Goal: Task Accomplishment & Management: Manage account settings

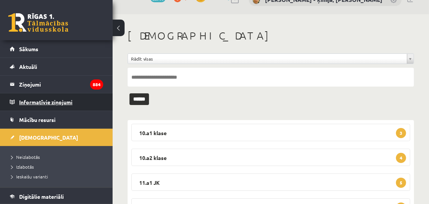
scroll to position [15, 0]
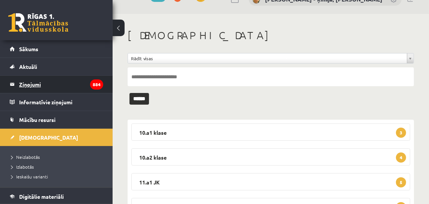
click at [27, 85] on legend "Ziņojumi 884" at bounding box center [61, 83] width 84 height 17
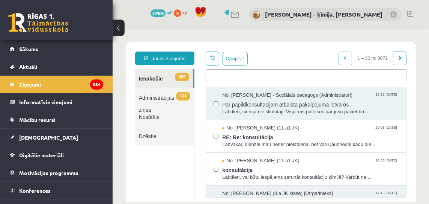
scroll to position [1, 0]
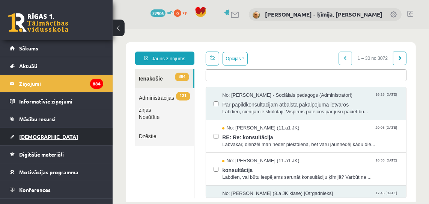
click at [36, 135] on span "[DEMOGRAPHIC_DATA]" at bounding box center [48, 136] width 59 height 7
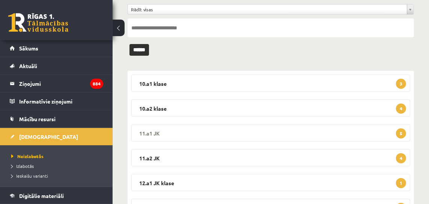
scroll to position [73, 0]
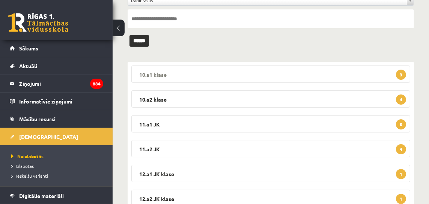
click at [402, 72] on span "3" at bounding box center [401, 74] width 10 height 10
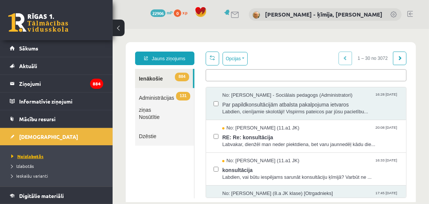
click at [31, 154] on span "Neizlabotās" at bounding box center [27, 156] width 32 height 6
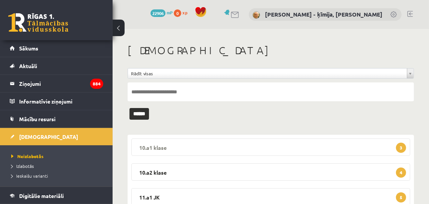
drag, startPoint x: 403, startPoint y: 148, endPoint x: 394, endPoint y: 152, distance: 9.4
click at [401, 148] on span "3" at bounding box center [401, 147] width 10 height 10
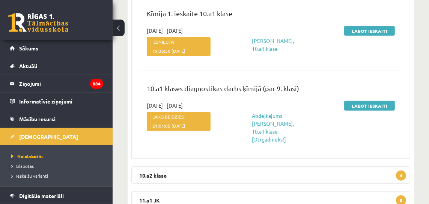
scroll to position [241, 0]
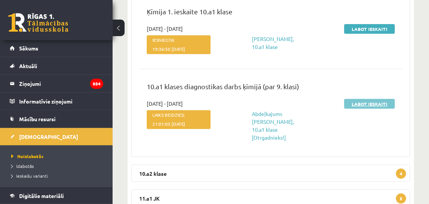
click at [367, 104] on link "Labot ieskaiti" at bounding box center [369, 104] width 51 height 10
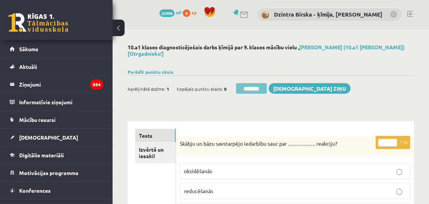
click at [257, 88] on input "********" at bounding box center [251, 88] width 31 height 11
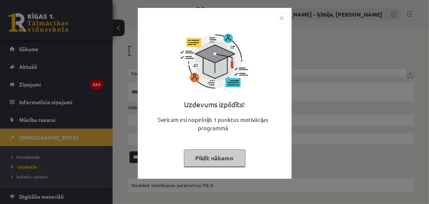
drag, startPoint x: 281, startPoint y: 17, endPoint x: 279, endPoint y: 30, distance: 14.1
click at [281, 17] on img "Close" at bounding box center [281, 17] width 11 height 11
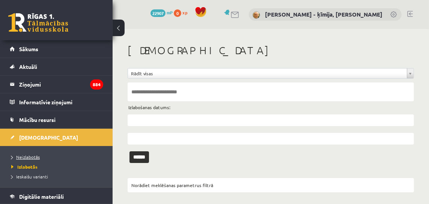
click at [25, 156] on span "Neizlabotās" at bounding box center [25, 157] width 29 height 6
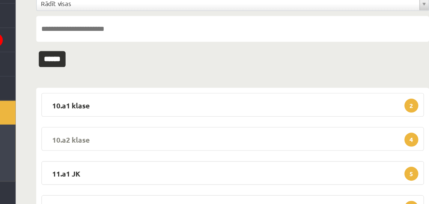
scroll to position [36, 0]
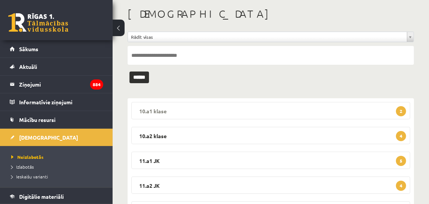
drag, startPoint x: 403, startPoint y: 111, endPoint x: 375, endPoint y: 110, distance: 27.8
click at [403, 111] on span "2" at bounding box center [401, 111] width 10 height 10
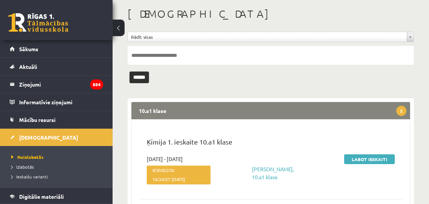
scroll to position [29, 0]
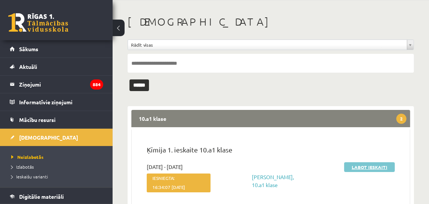
click at [367, 167] on link "Labot ieskaiti" at bounding box center [369, 167] width 51 height 10
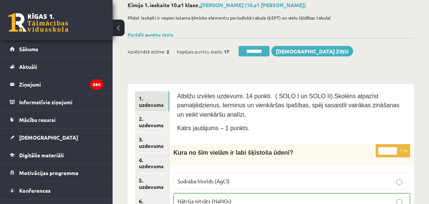
scroll to position [39, 0]
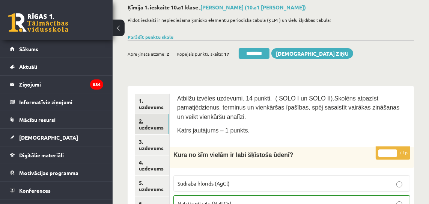
click at [159, 128] on link "2. uzdevums" at bounding box center [152, 124] width 34 height 20
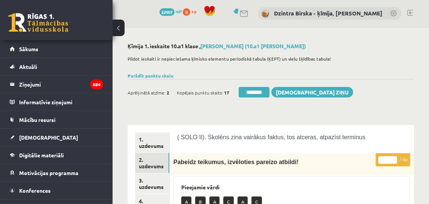
scroll to position [0, 0]
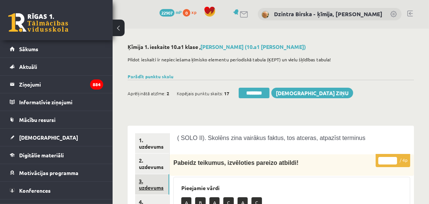
click at [145, 188] on link "3. uzdevums" at bounding box center [152, 184] width 34 height 20
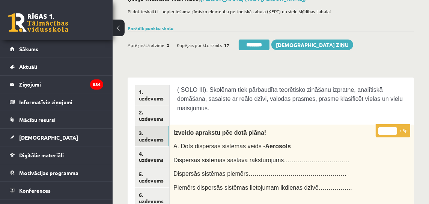
scroll to position [42, 0]
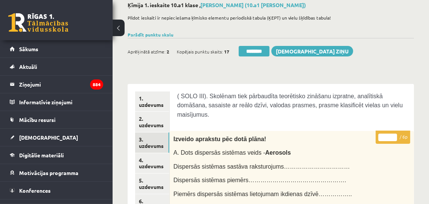
type input "*"
click at [395, 134] on input "*" at bounding box center [388, 137] width 19 height 8
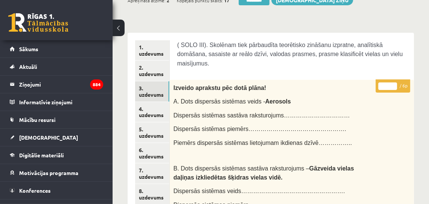
scroll to position [94, 0]
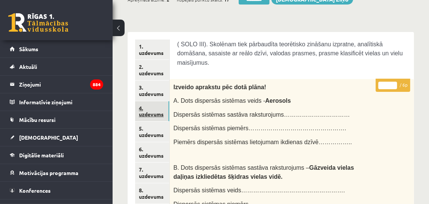
click at [157, 113] on link "4. uzdevums" at bounding box center [152, 111] width 34 height 20
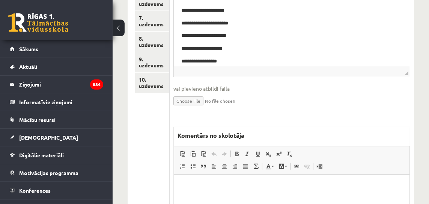
scroll to position [266, 0]
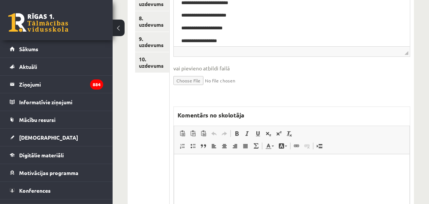
click at [183, 165] on p "Rich Text Editor, wiswyg-editor-47433853172080-1758470094-828" at bounding box center [292, 165] width 220 height 8
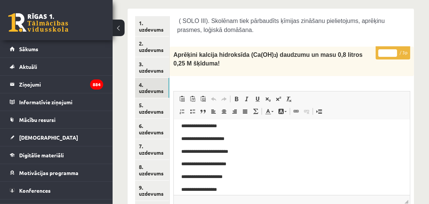
scroll to position [39, 0]
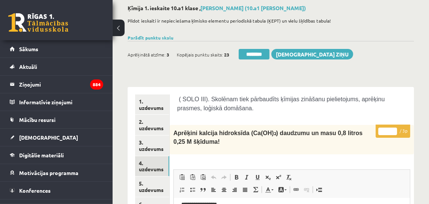
type input "*"
click at [395, 128] on input "*" at bounding box center [388, 131] width 19 height 8
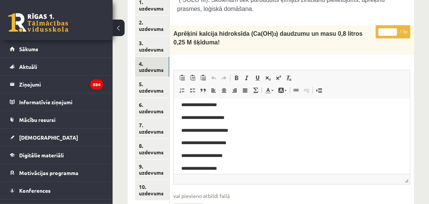
scroll to position [138, 0]
click at [152, 87] on link "5. uzdevums" at bounding box center [152, 87] width 34 height 20
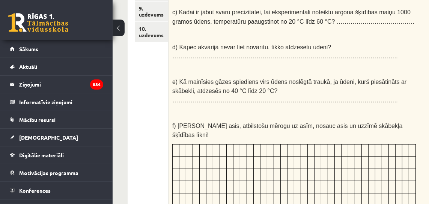
scroll to position [311, 0]
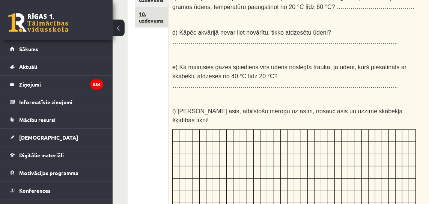
click at [152, 21] on link "10. uzdevums" at bounding box center [151, 17] width 33 height 20
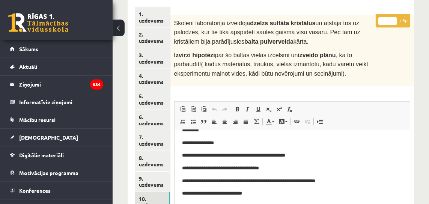
scroll to position [124, 0]
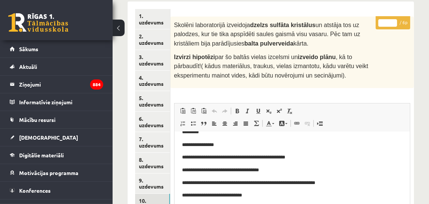
click at [205, 39] on span "Skolēni laboratorijā izveidoja dzelzs sulfāta kristālus un atstāja tos uz palod…" at bounding box center [267, 34] width 186 height 25
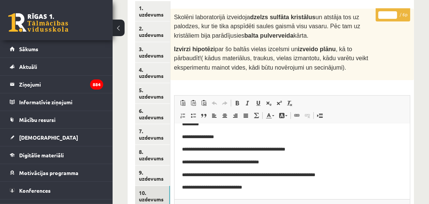
scroll to position [132, 0]
click at [393, 14] on input "*" at bounding box center [388, 16] width 19 height 8
type input "*"
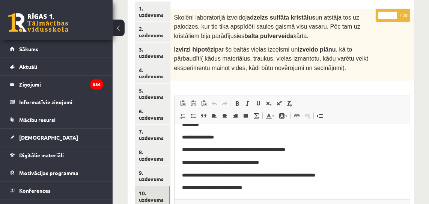
click at [393, 14] on input "*" at bounding box center [388, 16] width 19 height 8
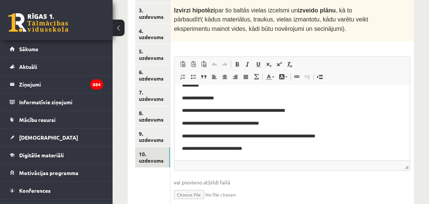
scroll to position [177, 0]
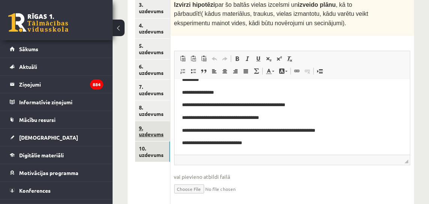
click at [157, 132] on link "9. uzdevums" at bounding box center [152, 131] width 35 height 20
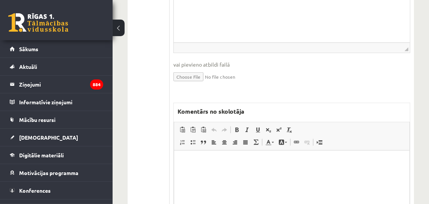
scroll to position [383, 0]
click at [214, 161] on p "Rich Text Editor, wiswyg-editor-47434012298640-1758470631-537" at bounding box center [292, 161] width 220 height 8
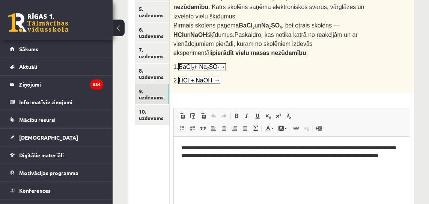
scroll to position [212, 0]
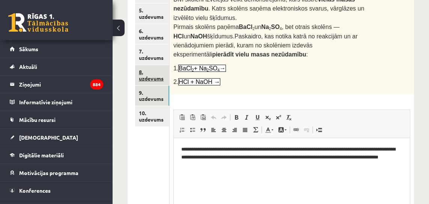
click at [157, 77] on link "8. uzdevums" at bounding box center [152, 75] width 34 height 20
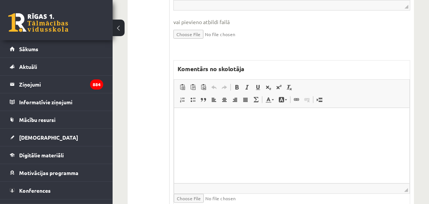
scroll to position [375, 0]
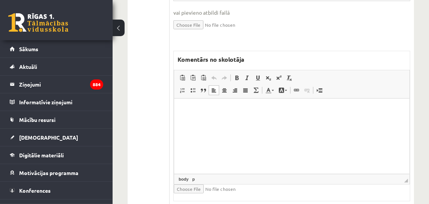
click at [253, 116] on html at bounding box center [291, 109] width 235 height 23
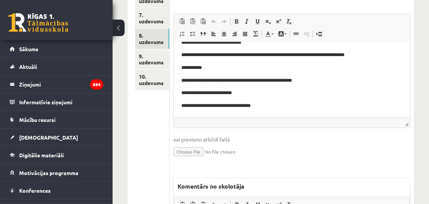
scroll to position [226, 0]
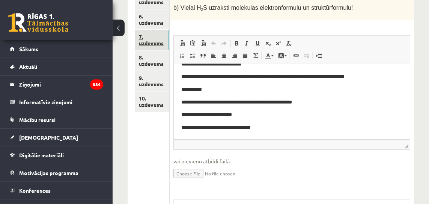
click at [154, 42] on link "7. uzdevums" at bounding box center [152, 40] width 34 height 20
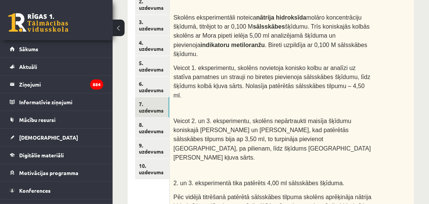
scroll to position [160, 0]
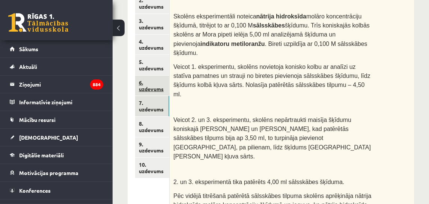
click at [159, 91] on link "6. uzdevums" at bounding box center [152, 85] width 34 height 20
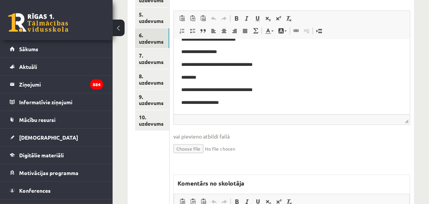
scroll to position [107, 0]
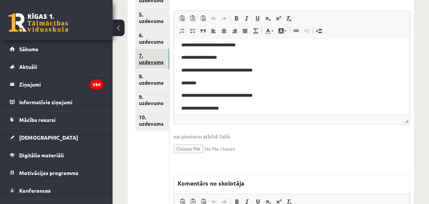
click at [151, 61] on link "7. uzdevums" at bounding box center [152, 58] width 34 height 20
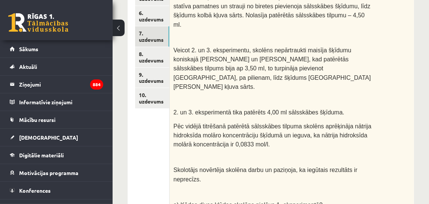
scroll to position [231, 0]
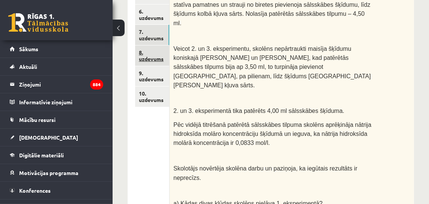
click at [154, 59] on link "8. uzdevums" at bounding box center [152, 55] width 34 height 20
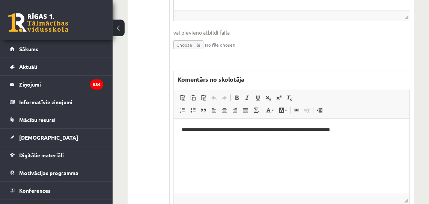
scroll to position [355, 0]
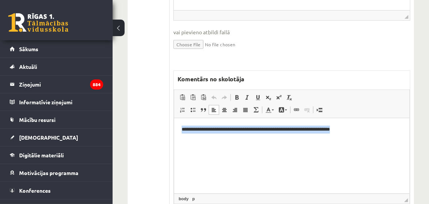
drag, startPoint x: 184, startPoint y: 129, endPoint x: 345, endPoint y: 128, distance: 161.1
click at [358, 130] on html "**********" at bounding box center [291, 129] width 235 height 23
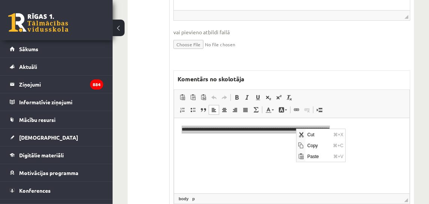
scroll to position [0, 0]
click at [313, 146] on span "Copy" at bounding box center [318, 144] width 26 height 11
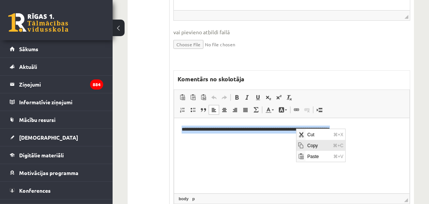
copy p "**********"
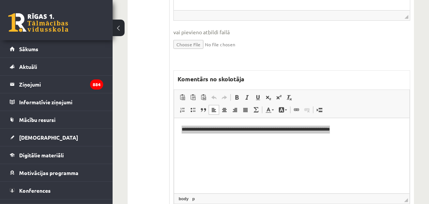
click at [151, 62] on ul "1. uzdevums 2. uzdevums 3. uzdevums 4. uzdevums 5. uzdevums 6. uzdevums 7. uzde…" at bounding box center [152, 1] width 35 height 446
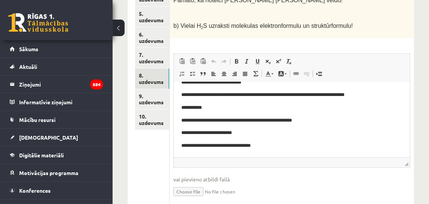
scroll to position [207, 0]
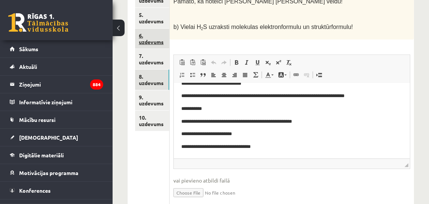
click at [148, 42] on link "6. uzdevums" at bounding box center [152, 39] width 34 height 20
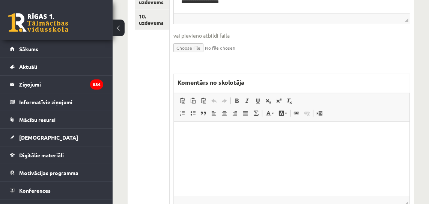
scroll to position [311, 0]
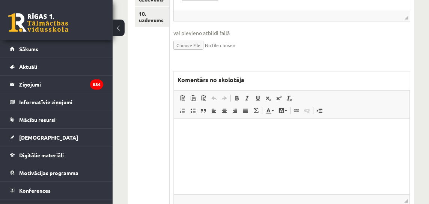
click at [225, 141] on html at bounding box center [291, 129] width 235 height 23
drag, startPoint x: 225, startPoint y: 146, endPoint x: 212, endPoint y: 135, distance: 17.3
click at [211, 136] on html at bounding box center [291, 129] width 235 height 23
drag, startPoint x: 218, startPoint y: 134, endPoint x: 205, endPoint y: 137, distance: 12.6
click at [205, 137] on html at bounding box center [291, 129] width 235 height 23
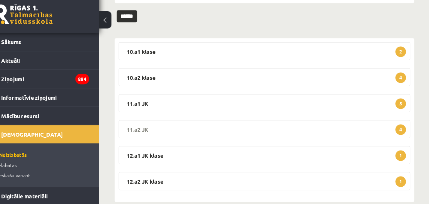
scroll to position [92, 0]
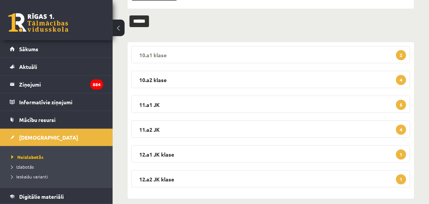
click at [403, 50] on span "2" at bounding box center [401, 55] width 10 height 10
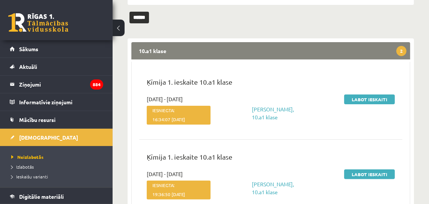
scroll to position [97, 0]
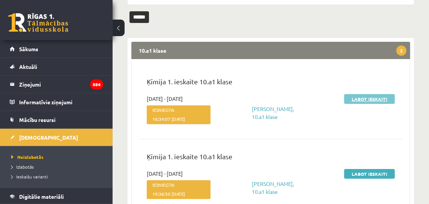
click at [378, 99] on link "Labot ieskaiti" at bounding box center [369, 99] width 51 height 10
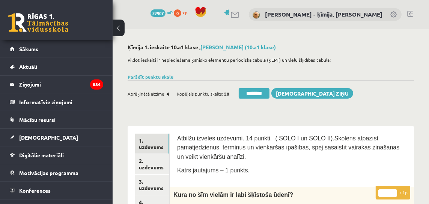
scroll to position [82, 0]
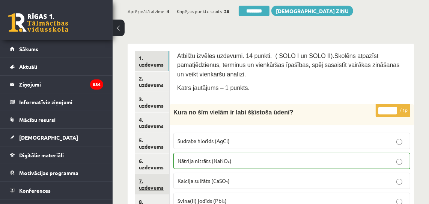
click at [147, 174] on link "7. uzdevums" at bounding box center [152, 184] width 34 height 20
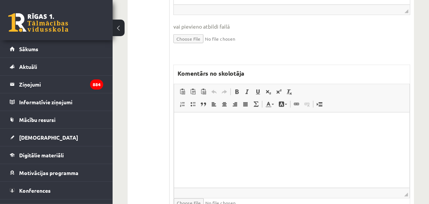
scroll to position [589, 0]
click at [199, 118] on html at bounding box center [291, 123] width 235 height 23
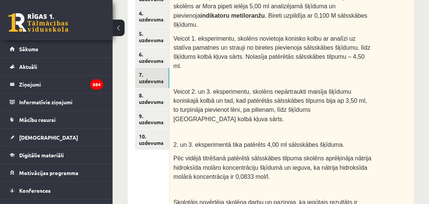
scroll to position [187, 0]
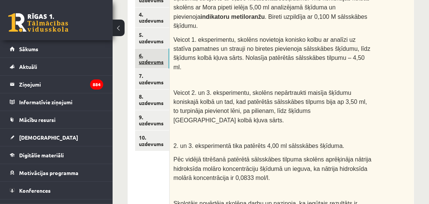
click at [159, 62] on link "6. uzdevums" at bounding box center [152, 58] width 34 height 20
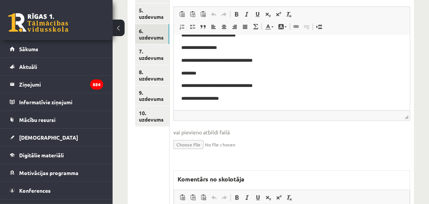
scroll to position [47, 0]
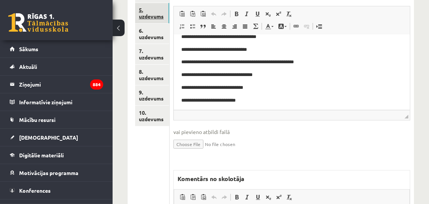
click at [159, 18] on link "5. uzdevums" at bounding box center [152, 13] width 34 height 20
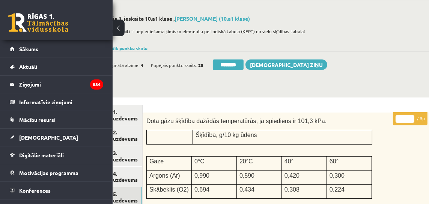
scroll to position [29, 47]
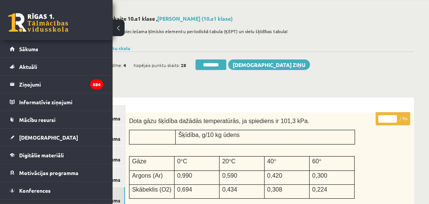
click at [393, 118] on input "*" at bounding box center [388, 119] width 19 height 8
click at [392, 118] on input "*" at bounding box center [388, 119] width 19 height 8
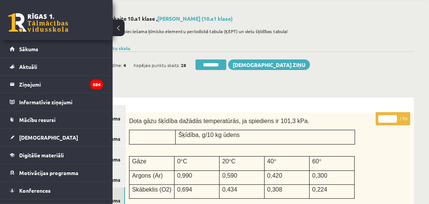
click at [392, 118] on input "*" at bounding box center [388, 119] width 19 height 8
type input "*"
click at [392, 118] on input "*" at bounding box center [388, 119] width 19 height 8
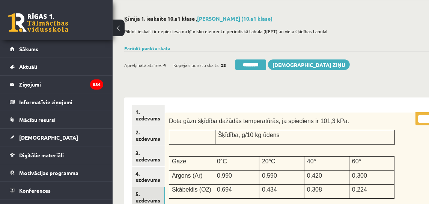
scroll to position [29, 5]
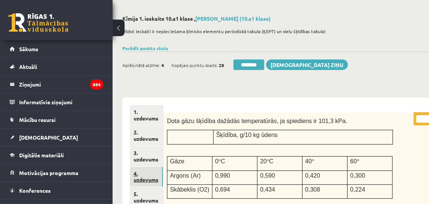
click at [143, 180] on link "4. uzdevums" at bounding box center [146, 176] width 33 height 20
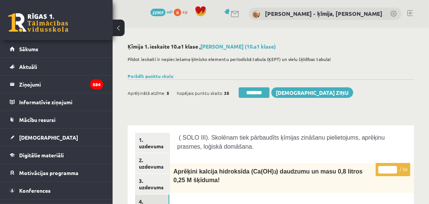
scroll to position [0, 0]
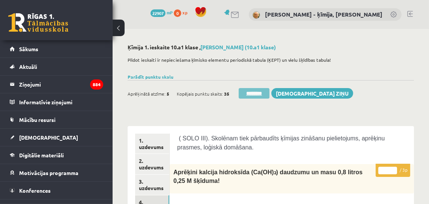
click at [266, 93] on input "********" at bounding box center [254, 93] width 31 height 11
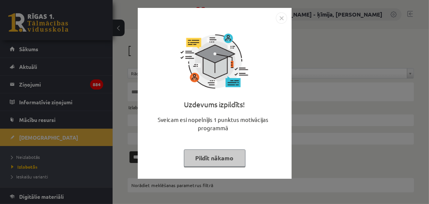
click at [282, 18] on img "Close" at bounding box center [281, 17] width 11 height 11
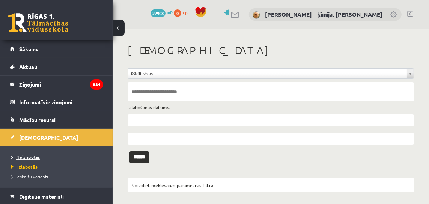
click at [32, 155] on span "Neizlabotās" at bounding box center [25, 157] width 29 height 6
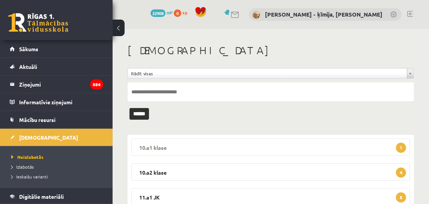
click at [403, 149] on span "1" at bounding box center [401, 147] width 10 height 10
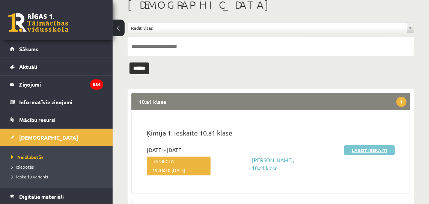
scroll to position [45, 0]
click at [366, 151] on link "Labot ieskaiti" at bounding box center [369, 150] width 51 height 10
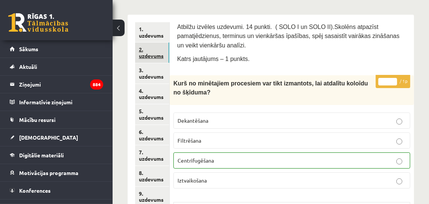
click at [159, 57] on link "2. uzdevums" at bounding box center [152, 52] width 34 height 20
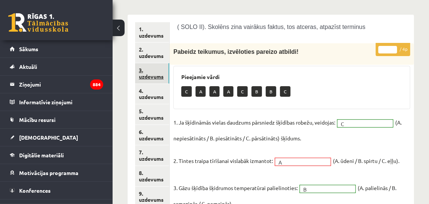
click at [149, 75] on link "3. uzdevums" at bounding box center [152, 73] width 34 height 20
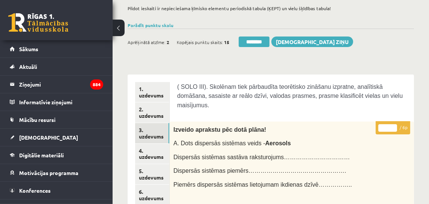
scroll to position [45, 0]
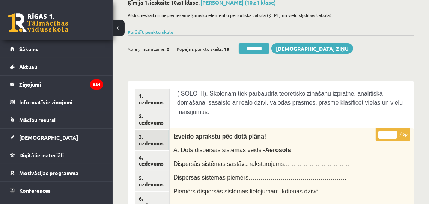
click at [396, 131] on input "*" at bounding box center [388, 135] width 19 height 8
type input "*"
click at [396, 131] on input "*" at bounding box center [388, 135] width 19 height 8
click at [152, 164] on link "4. uzdevums" at bounding box center [152, 160] width 34 height 20
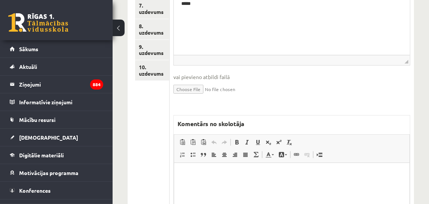
scroll to position [265, 0]
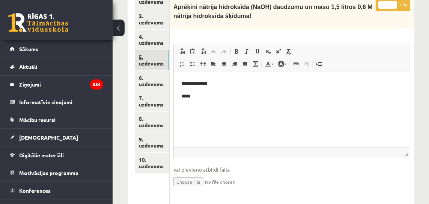
click at [157, 65] on link "5. uzdevums" at bounding box center [152, 60] width 34 height 20
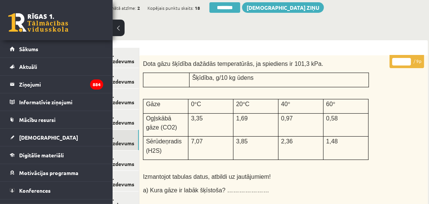
click at [410, 60] on input "*" at bounding box center [401, 62] width 19 height 8
drag, startPoint x: 410, startPoint y: 60, endPoint x: 396, endPoint y: 68, distance: 17.0
type input "*"
click at [409, 60] on input "*" at bounding box center [401, 62] width 19 height 8
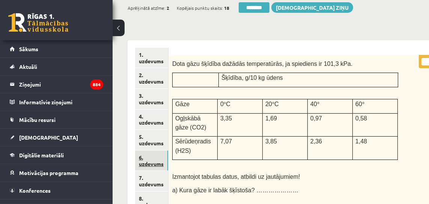
click at [160, 163] on link "6. uzdevums" at bounding box center [151, 160] width 33 height 20
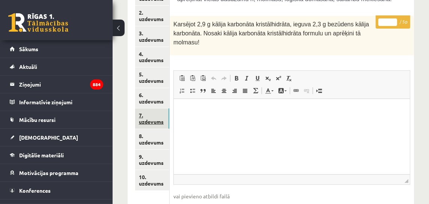
click at [151, 121] on link "7. uzdevums" at bounding box center [152, 118] width 34 height 20
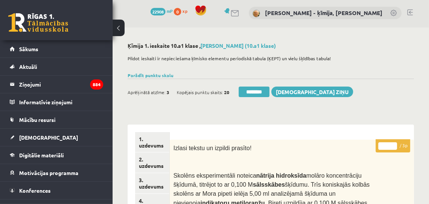
scroll to position [2, 0]
click at [395, 143] on input "*" at bounding box center [388, 146] width 19 height 8
type input "*"
click at [395, 143] on input "*" at bounding box center [388, 146] width 19 height 8
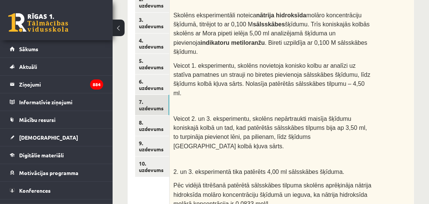
scroll to position [165, 0]
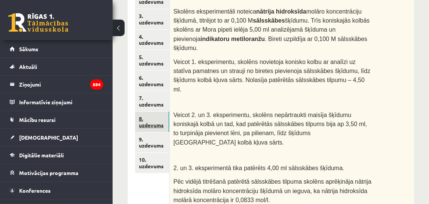
click at [154, 124] on link "8. uzdevums" at bounding box center [152, 122] width 34 height 20
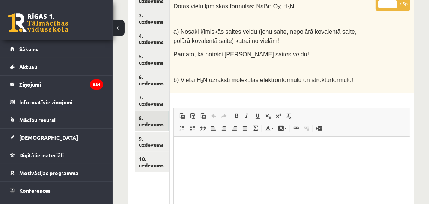
scroll to position [184, 0]
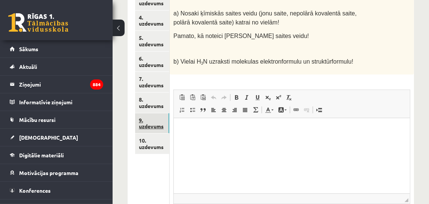
click at [148, 127] on link "9. uzdevums" at bounding box center [152, 123] width 34 height 20
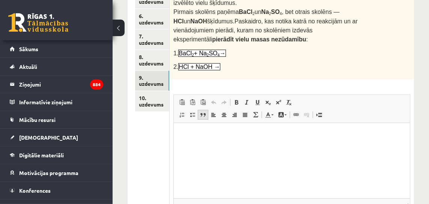
scroll to position [203, 0]
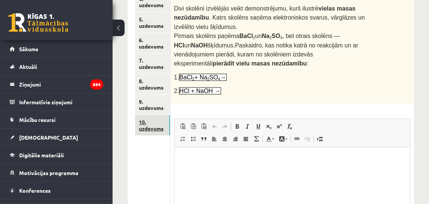
click at [160, 127] on link "10. uzdevums" at bounding box center [152, 125] width 35 height 20
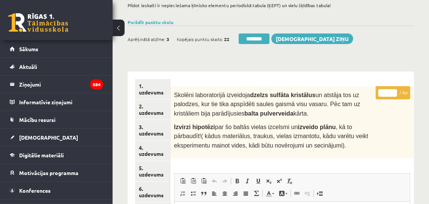
scroll to position [0, 0]
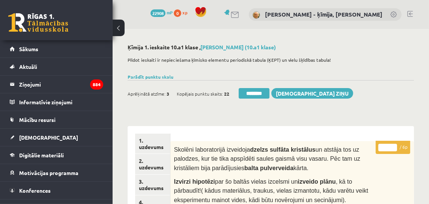
click at [395, 145] on input "*" at bounding box center [388, 147] width 19 height 8
type input "*"
click at [395, 145] on input "*" at bounding box center [388, 147] width 19 height 8
click at [148, 146] on link "1. uzdevums" at bounding box center [152, 143] width 34 height 20
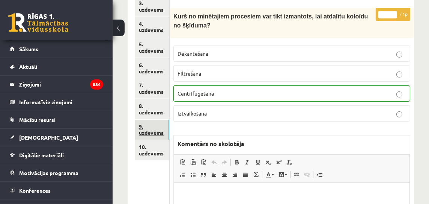
click at [154, 130] on link "9. uzdevums" at bounding box center [152, 129] width 34 height 20
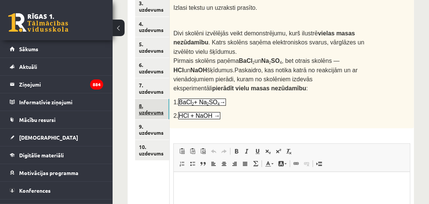
click at [151, 110] on link "8. uzdevums" at bounding box center [152, 109] width 34 height 20
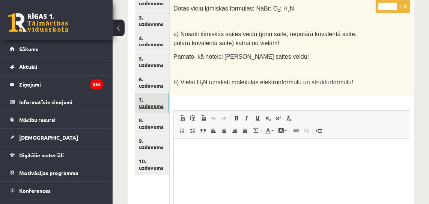
click at [149, 106] on link "7. uzdevums" at bounding box center [152, 102] width 34 height 20
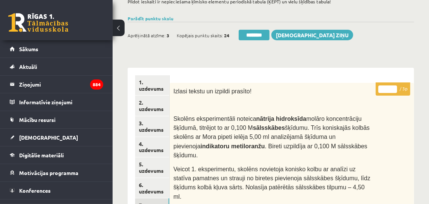
type input "*"
click at [394, 88] on input "*" at bounding box center [388, 89] width 19 height 8
click at [155, 89] on link "1. uzdevums" at bounding box center [152, 85] width 34 height 20
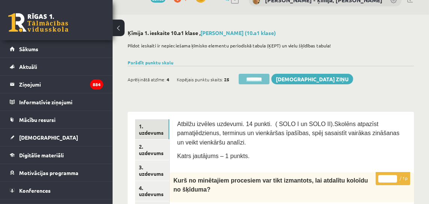
click at [255, 78] on input "********" at bounding box center [254, 79] width 31 height 11
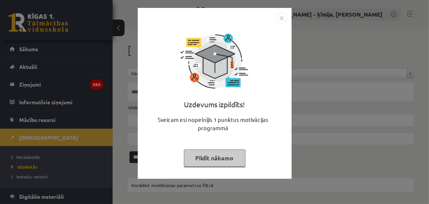
click at [281, 19] on img "Close" at bounding box center [281, 17] width 11 height 11
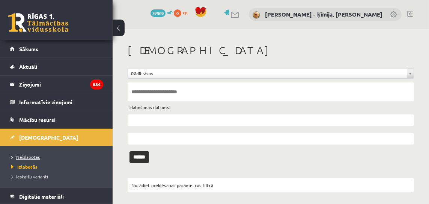
click at [35, 157] on span "Neizlabotās" at bounding box center [25, 157] width 29 height 6
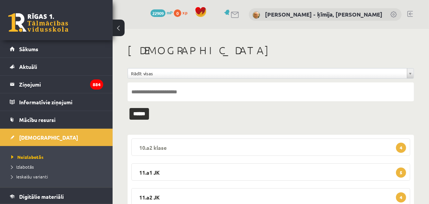
click at [400, 150] on span "4" at bounding box center [401, 147] width 10 height 10
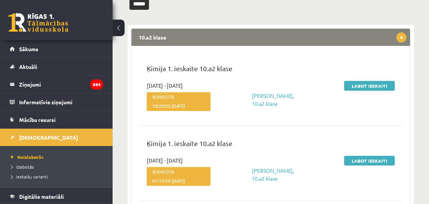
scroll to position [108, 0]
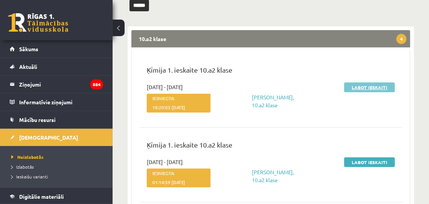
click at [376, 86] on link "Labot ieskaiti" at bounding box center [369, 87] width 51 height 10
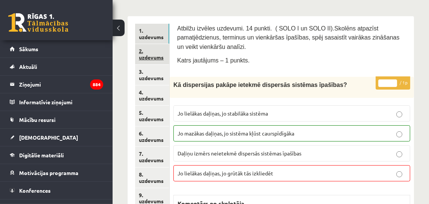
click at [150, 58] on link "2. uzdevums" at bounding box center [152, 54] width 34 height 20
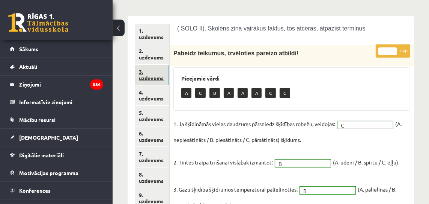
click at [156, 77] on link "3. uzdevums" at bounding box center [152, 75] width 34 height 20
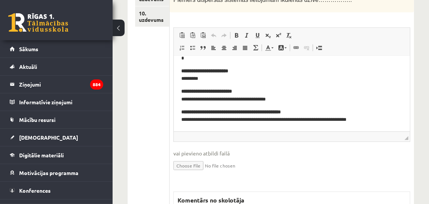
scroll to position [312, 0]
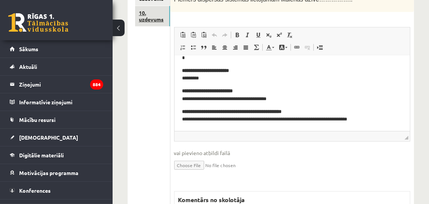
click at [152, 18] on link "10. uzdevums" at bounding box center [152, 16] width 35 height 20
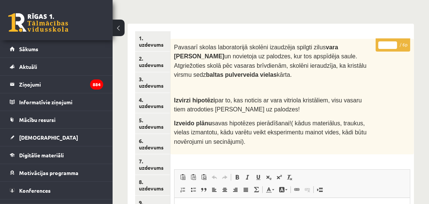
scroll to position [98, 0]
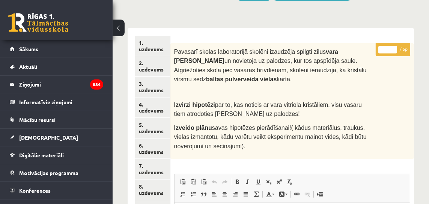
click at [394, 48] on input "*" at bounding box center [388, 50] width 19 height 8
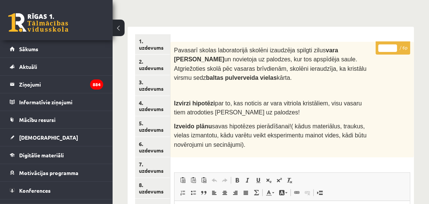
type input "*"
click at [395, 47] on input "*" at bounding box center [388, 48] width 19 height 8
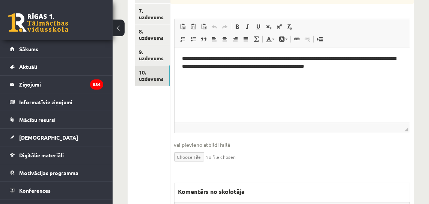
scroll to position [252, 0]
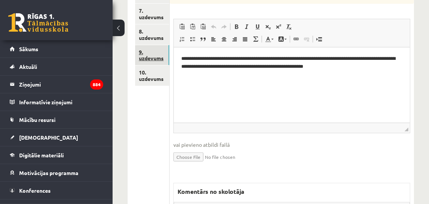
click at [157, 58] on link "9. uzdevums" at bounding box center [152, 55] width 34 height 20
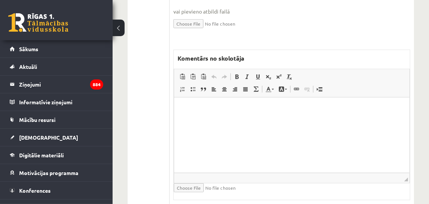
scroll to position [439, 0]
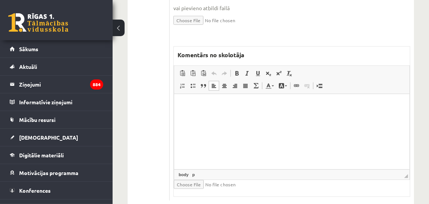
click at [267, 109] on p "Rich Text Editor, wiswyg-editor-47433836695340-1758471552-679" at bounding box center [292, 105] width 220 height 8
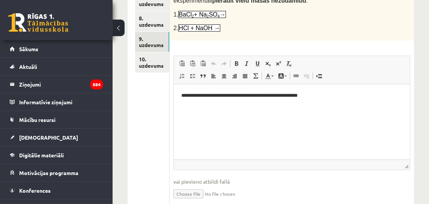
scroll to position [260, 0]
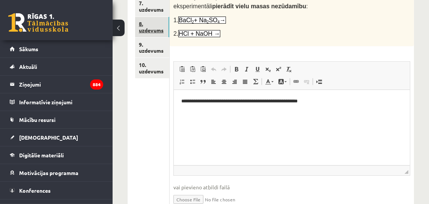
click at [158, 31] on link "8. uzdevums" at bounding box center [152, 27] width 34 height 20
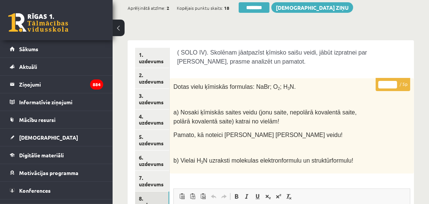
scroll to position [83, 0]
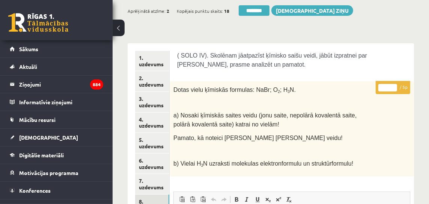
click at [395, 85] on input "*" at bounding box center [388, 88] width 19 height 8
type input "*"
click at [395, 85] on input "*" at bounding box center [388, 88] width 19 height 8
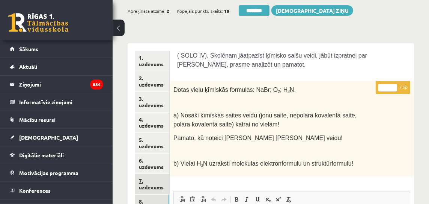
click at [146, 185] on link "7. uzdevums" at bounding box center [152, 184] width 34 height 20
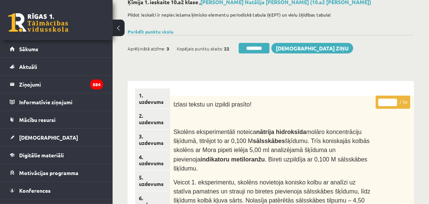
scroll to position [41, 0]
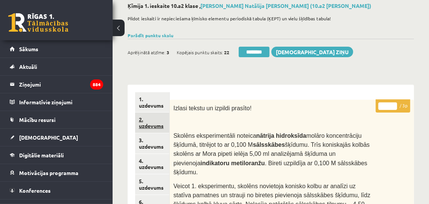
click at [157, 127] on link "2. uzdevums" at bounding box center [152, 122] width 34 height 20
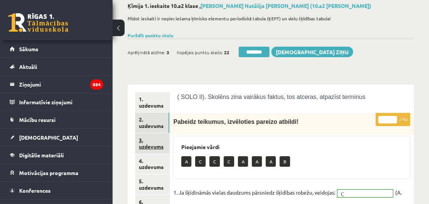
scroll to position [0, 0]
click at [149, 146] on link "3. uzdevums" at bounding box center [152, 143] width 34 height 20
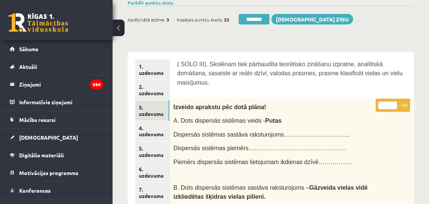
scroll to position [62, 0]
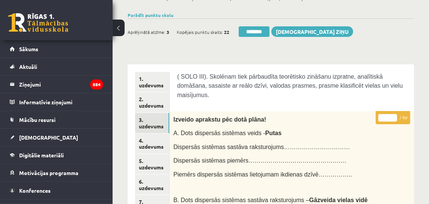
drag, startPoint x: 394, startPoint y: 114, endPoint x: 312, endPoint y: 129, distance: 82.9
type input "*"
click at [394, 114] on input "*" at bounding box center [388, 118] width 19 height 8
click at [158, 146] on link "4. uzdevums" at bounding box center [152, 143] width 34 height 20
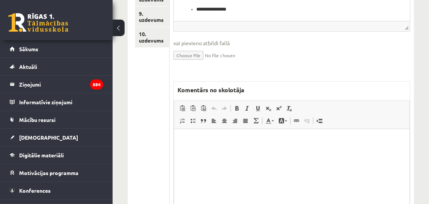
scroll to position [291, 0]
click at [211, 148] on html at bounding box center [291, 139] width 235 height 23
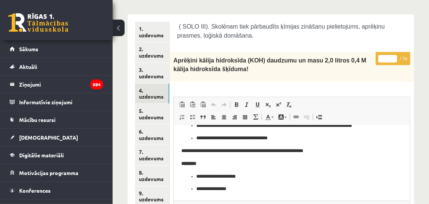
scroll to position [116, 0]
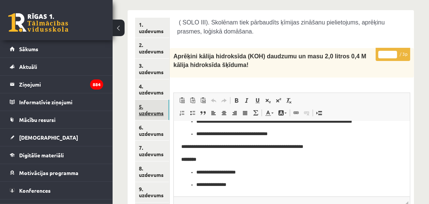
click at [151, 113] on link "5. uzdevums" at bounding box center [152, 110] width 34 height 20
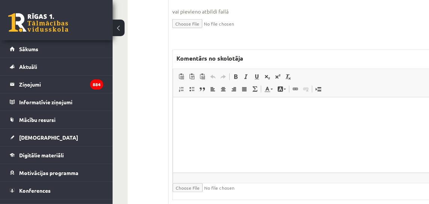
scroll to position [844, 0]
click at [254, 120] on html at bounding box center [313, 108] width 280 height 23
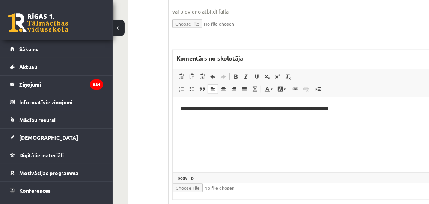
click at [278, 109] on p "**********" at bounding box center [314, 108] width 268 height 8
click at [285, 108] on p "**********" at bounding box center [314, 108] width 268 height 8
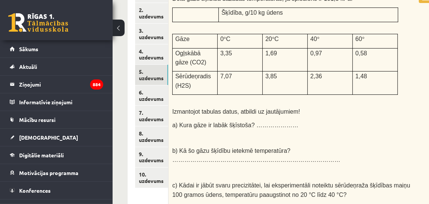
scroll to position [151, 1]
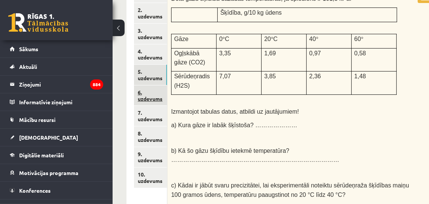
click at [147, 97] on link "6. uzdevums" at bounding box center [150, 95] width 33 height 20
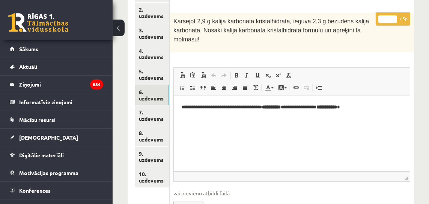
scroll to position [0, 0]
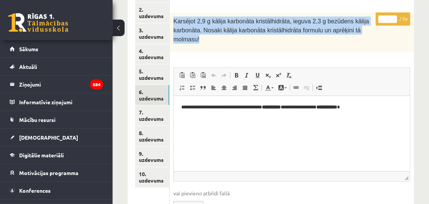
drag, startPoint x: 174, startPoint y: 19, endPoint x: 214, endPoint y: 30, distance: 41.6
click at [210, 35] on p "Karsējot 2,9 g kālija karbonāta kristālhidrāta, ieguva 2,3 g bezūdens kālija ka…" at bounding box center [273, 30] width 199 height 27
copy span "Karsējot 2,9 g kālija karbonāta kristālhidrāta, ieguva 2,3 g bezūdens kālija ka…"
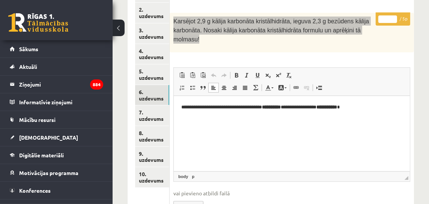
click at [292, 118] on html "**********" at bounding box center [292, 106] width 236 height 23
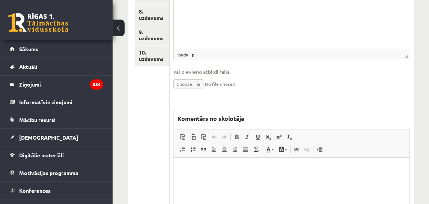
scroll to position [273, 0]
click at [278, 167] on p "Rich Text Editor, wiswyg-editor-47433734397620-1758471783-441" at bounding box center [292, 168] width 220 height 8
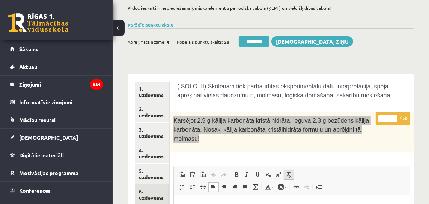
scroll to position [45, 0]
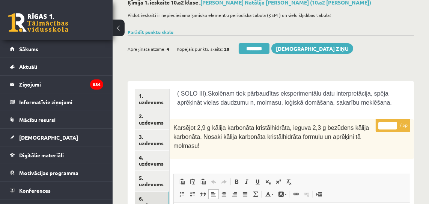
click at [293, 109] on div "( SOLO III).Skolēnam tiek pārbaudītas eksperimentālu datu interpretācija, spēja…" at bounding box center [291, 100] width 229 height 23
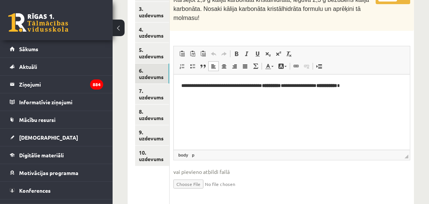
scroll to position [173, 0]
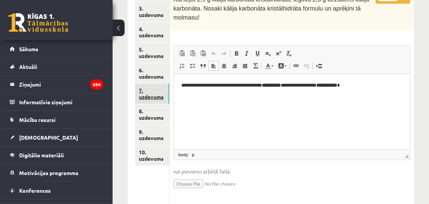
click at [152, 95] on link "7. uzdevums" at bounding box center [152, 93] width 34 height 20
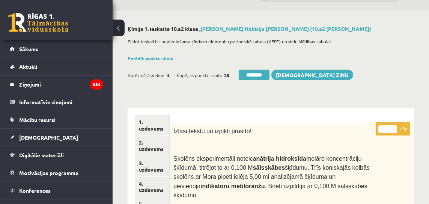
scroll to position [0, 0]
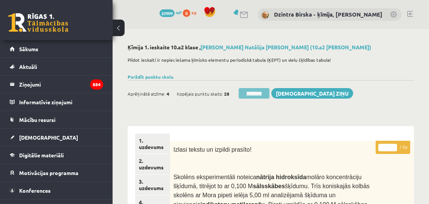
click at [260, 93] on input "********" at bounding box center [254, 93] width 31 height 11
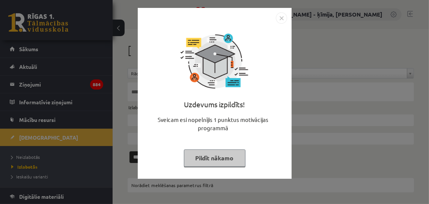
click at [283, 17] on img "Close" at bounding box center [281, 17] width 11 height 11
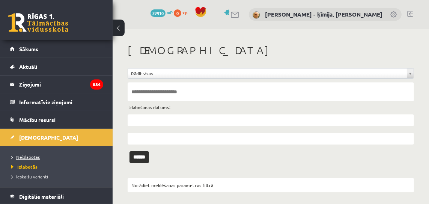
click at [26, 155] on span "Neizlabotās" at bounding box center [25, 157] width 29 height 6
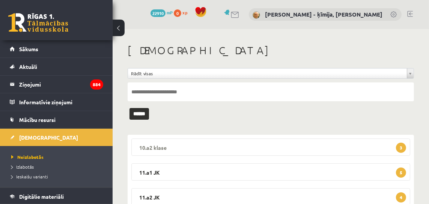
click at [407, 144] on legend "10.a2 klase 3" at bounding box center [270, 146] width 279 height 17
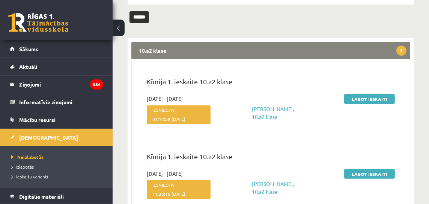
scroll to position [97, 0]
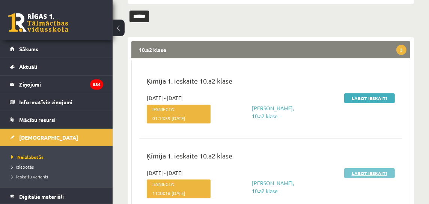
click at [359, 175] on link "Labot ieskaiti" at bounding box center [369, 173] width 51 height 10
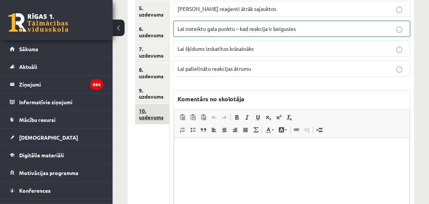
click at [155, 118] on link "10. uzdevums" at bounding box center [152, 114] width 34 height 20
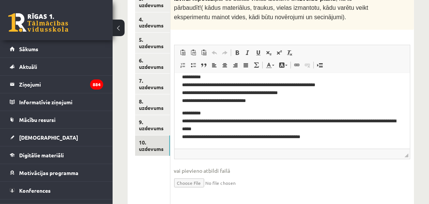
scroll to position [215, 0]
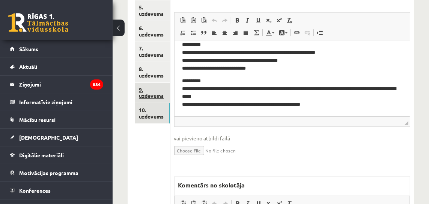
click at [152, 94] on link "9. uzdevums" at bounding box center [152, 93] width 35 height 20
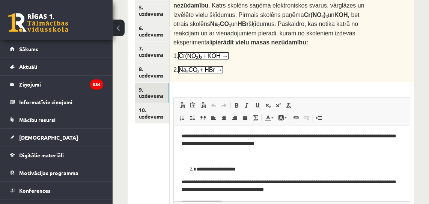
scroll to position [60, 0]
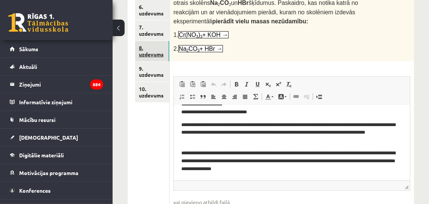
click at [155, 55] on link "8. uzdevums" at bounding box center [152, 51] width 34 height 20
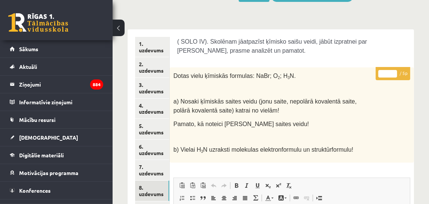
scroll to position [97, 0]
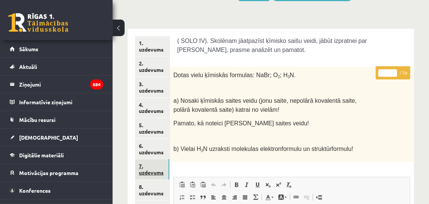
click at [155, 173] on link "7. uzdevums" at bounding box center [152, 169] width 34 height 20
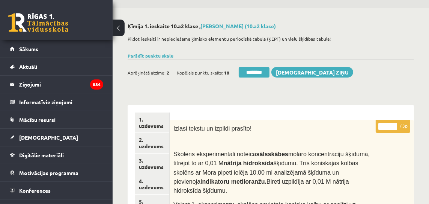
scroll to position [0, 0]
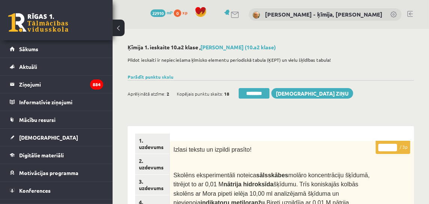
click at [395, 146] on input "*" at bounding box center [388, 147] width 19 height 8
drag, startPoint x: 395, startPoint y: 146, endPoint x: 357, endPoint y: 142, distance: 38.1
type input "*"
click at [395, 146] on input "*" at bounding box center [388, 147] width 19 height 8
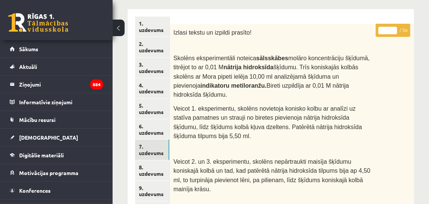
scroll to position [118, 0]
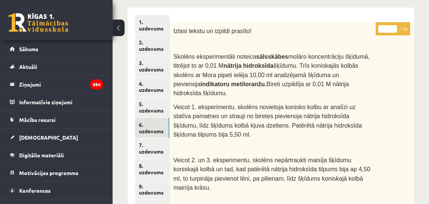
drag, startPoint x: 158, startPoint y: 129, endPoint x: 178, endPoint y: 132, distance: 20.5
click at [158, 129] on link "6. uzdevums" at bounding box center [152, 128] width 34 height 20
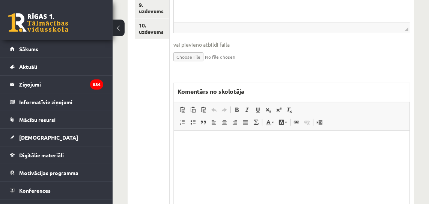
scroll to position [300, 0]
click at [261, 151] on html at bounding box center [291, 140] width 235 height 23
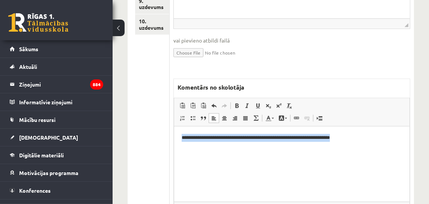
drag, startPoint x: 182, startPoint y: 138, endPoint x: 341, endPoint y: 140, distance: 158.9
click at [364, 137] on p "**********" at bounding box center [292, 137] width 220 height 8
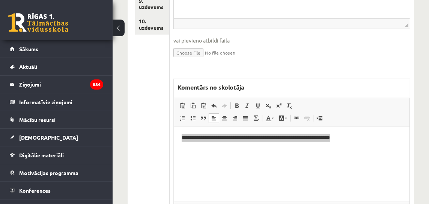
scroll to position [0, 0]
click at [356, 154] on span "Copy" at bounding box center [360, 153] width 26 height 11
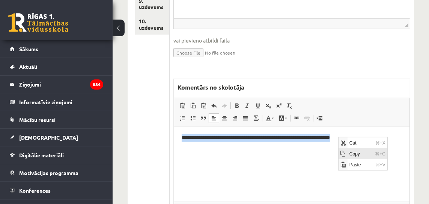
copy p "**********"
click at [295, 149] on html "**********" at bounding box center [291, 137] width 235 height 23
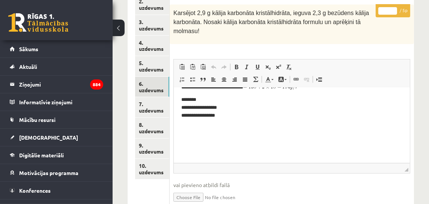
scroll to position [159, 0]
click at [154, 68] on link "5. uzdevums" at bounding box center [152, 66] width 34 height 20
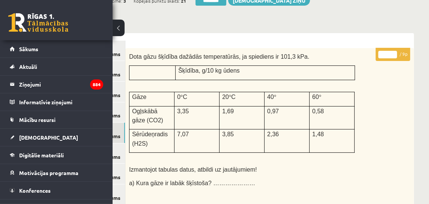
scroll to position [47, 47]
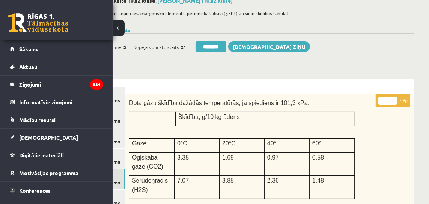
click at [394, 99] on input "*" at bounding box center [388, 101] width 19 height 8
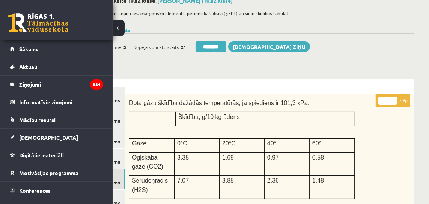
click at [394, 99] on input "*" at bounding box center [388, 101] width 19 height 8
type input "*"
click at [394, 99] on input "*" at bounding box center [388, 101] width 19 height 8
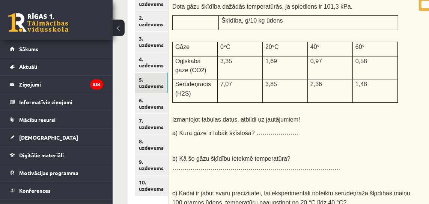
scroll to position [149, 0]
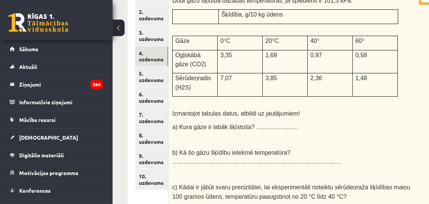
drag, startPoint x: 156, startPoint y: 59, endPoint x: 259, endPoint y: 60, distance: 103.3
click at [156, 59] on link "4. uzdevums" at bounding box center [151, 56] width 33 height 20
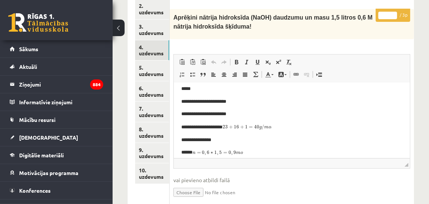
scroll to position [0, 0]
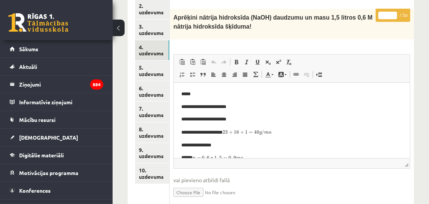
click at [395, 13] on input "*" at bounding box center [388, 16] width 19 height 8
type input "*"
click at [395, 13] on input "*" at bounding box center [388, 16] width 19 height 8
click at [157, 33] on link "3. uzdevums" at bounding box center [152, 30] width 34 height 20
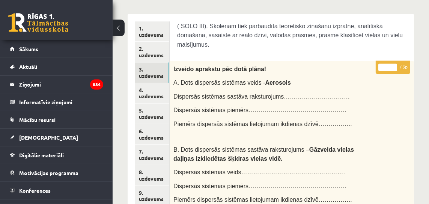
scroll to position [111, 0]
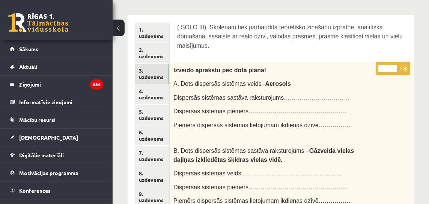
click at [394, 65] on input "*" at bounding box center [388, 69] width 19 height 8
click at [395, 65] on input "*" at bounding box center [388, 69] width 19 height 8
drag, startPoint x: 397, startPoint y: 65, endPoint x: 390, endPoint y: 72, distance: 9.6
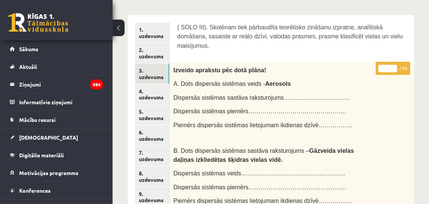
type input "*"
click at [397, 65] on input "*" at bounding box center [388, 69] width 19 height 8
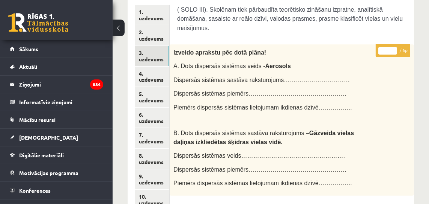
scroll to position [128, 0]
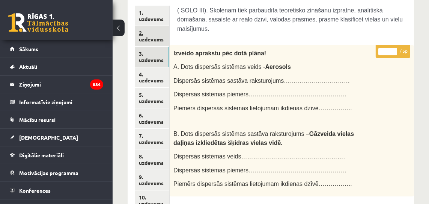
click at [162, 39] on link "2. uzdevums" at bounding box center [152, 36] width 34 height 20
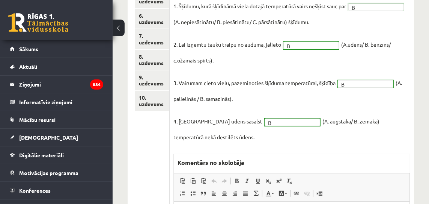
scroll to position [230, 0]
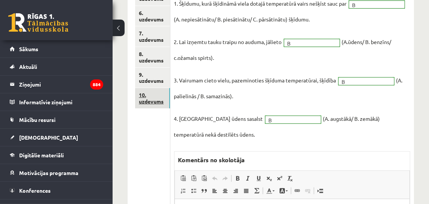
click at [152, 103] on link "10. uzdevums" at bounding box center [152, 98] width 35 height 20
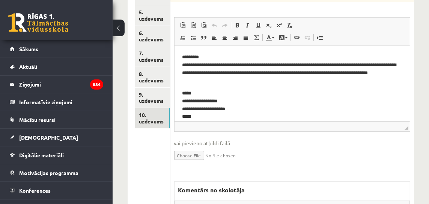
scroll to position [210, 0]
click at [285, 108] on p "**********" at bounding box center [292, 120] width 220 height 62
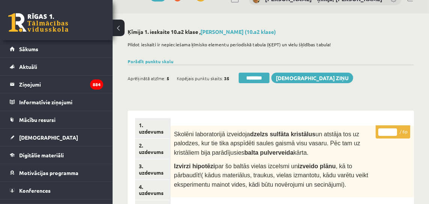
scroll to position [0, 0]
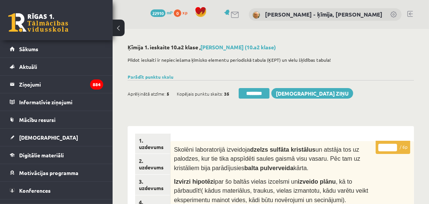
click at [394, 144] on input "*" at bounding box center [388, 147] width 19 height 8
type input "*"
click at [394, 144] on input "*" at bounding box center [388, 147] width 19 height 8
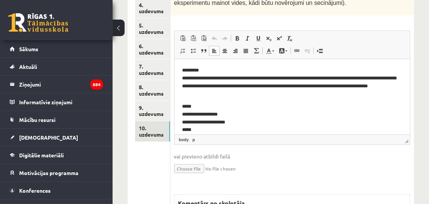
scroll to position [197, 0]
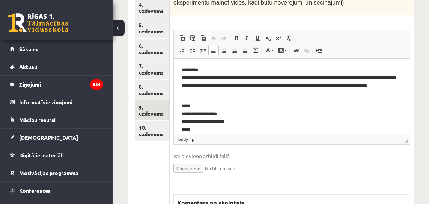
click at [154, 112] on link "9. uzdevums" at bounding box center [152, 110] width 34 height 20
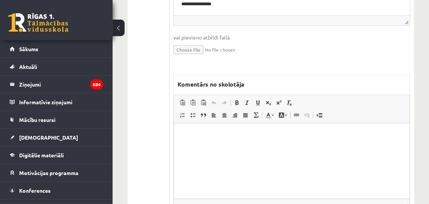
scroll to position [408, 0]
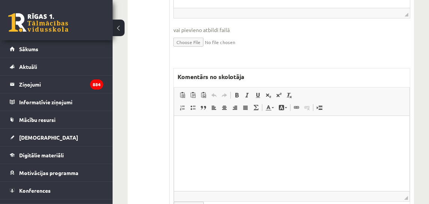
click at [326, 138] on html at bounding box center [291, 127] width 235 height 23
drag, startPoint x: 326, startPoint y: 138, endPoint x: 287, endPoint y: 140, distance: 39.5
click at [281, 139] on html at bounding box center [291, 127] width 235 height 23
drag, startPoint x: 287, startPoint y: 139, endPoint x: 259, endPoint y: 157, distance: 33.0
click at [259, 139] on html at bounding box center [291, 127] width 235 height 23
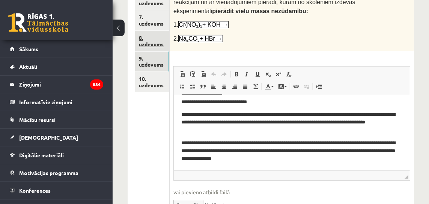
scroll to position [245, 0]
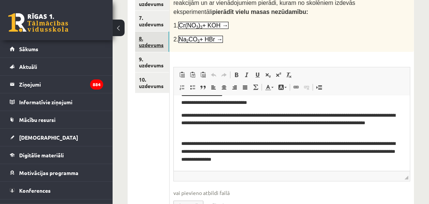
click at [158, 45] on link "8. uzdevums" at bounding box center [152, 42] width 34 height 20
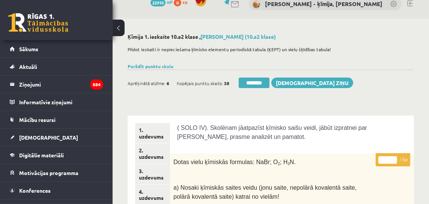
scroll to position [0, 0]
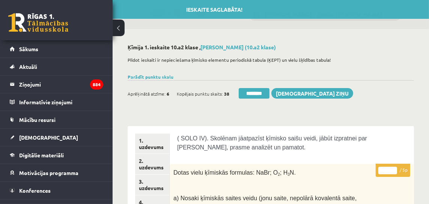
click at [394, 168] on input "*" at bounding box center [388, 170] width 19 height 8
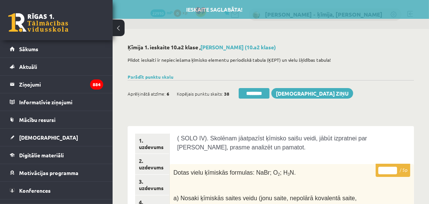
click at [394, 168] on input "*" at bounding box center [388, 170] width 19 height 8
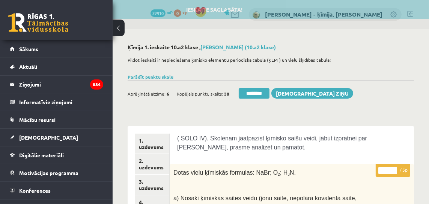
type input "*"
click at [394, 168] on input "*" at bounding box center [388, 170] width 19 height 8
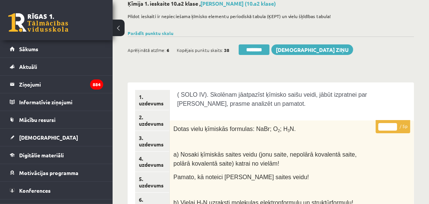
scroll to position [161, 0]
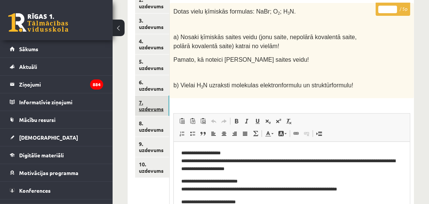
click at [150, 109] on link "7. uzdevums" at bounding box center [152, 105] width 34 height 20
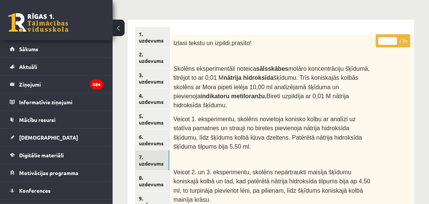
scroll to position [105, 0]
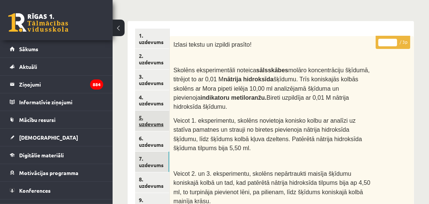
click at [148, 124] on link "5. uzdevums" at bounding box center [152, 120] width 34 height 20
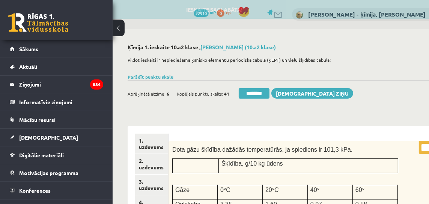
scroll to position [0, 0]
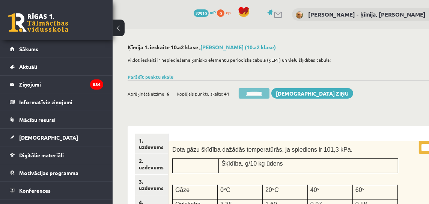
click at [258, 94] on input "********" at bounding box center [254, 93] width 31 height 11
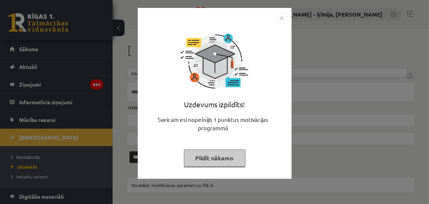
click at [283, 19] on img "Close" at bounding box center [281, 17] width 11 height 11
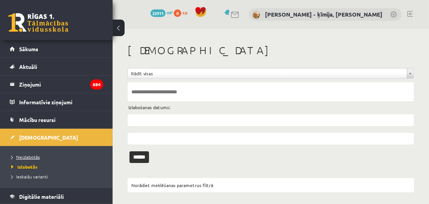
click at [34, 156] on span "Neizlabotās" at bounding box center [25, 157] width 29 height 6
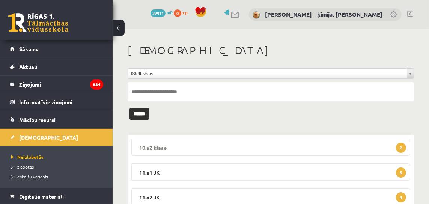
click at [403, 148] on span "2" at bounding box center [401, 147] width 10 height 10
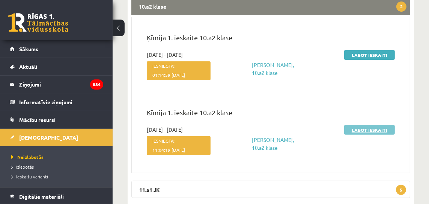
scroll to position [140, 0]
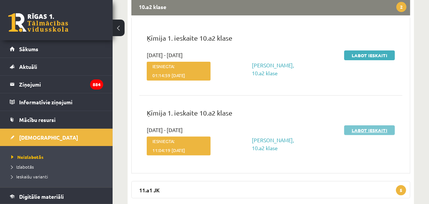
click at [365, 130] on link "Labot ieskaiti" at bounding box center [369, 130] width 51 height 10
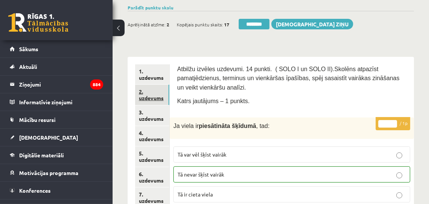
click at [154, 99] on link "2. uzdevums" at bounding box center [152, 94] width 34 height 20
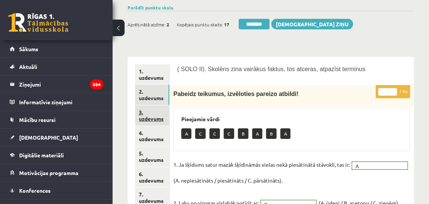
click at [160, 116] on link "3. uzdevums" at bounding box center [152, 115] width 34 height 20
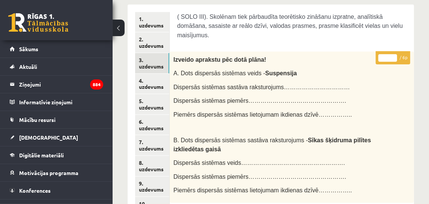
scroll to position [123, 0]
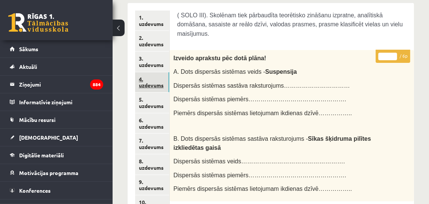
click at [158, 86] on link "4. uzdevums" at bounding box center [152, 82] width 34 height 20
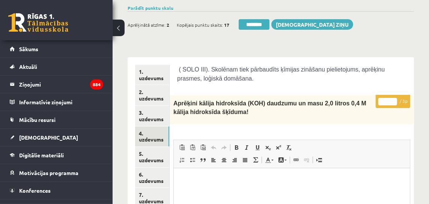
scroll to position [75, 0]
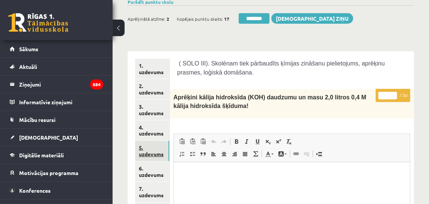
drag, startPoint x: 154, startPoint y: 153, endPoint x: 166, endPoint y: 146, distance: 13.3
click at [154, 153] on link "5. uzdevums" at bounding box center [152, 150] width 34 height 20
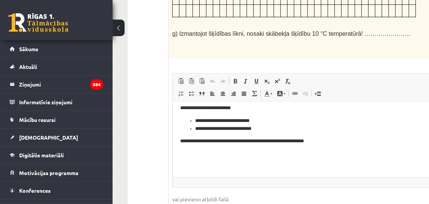
scroll to position [0, 0]
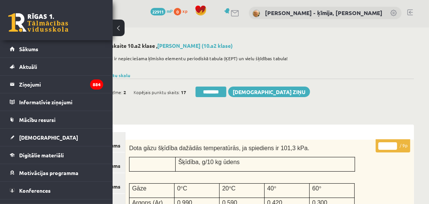
click at [395, 143] on input "*" at bounding box center [388, 146] width 19 height 8
type input "*"
click at [395, 143] on input "*" at bounding box center [388, 146] width 19 height 8
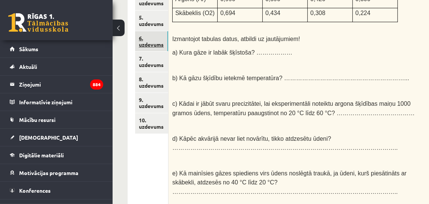
click at [154, 44] on link "6. uzdevums" at bounding box center [151, 41] width 33 height 20
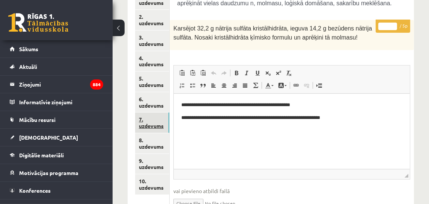
click at [158, 126] on link "7. uzdevums" at bounding box center [152, 122] width 34 height 20
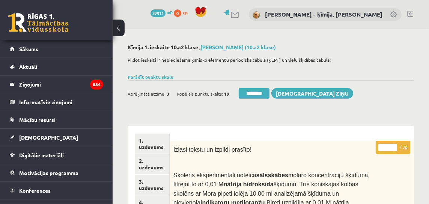
click at [394, 145] on input "*" at bounding box center [388, 147] width 19 height 8
drag, startPoint x: 394, startPoint y: 145, endPoint x: 388, endPoint y: 145, distance: 6.4
type input "*"
click at [394, 145] on input "*" at bounding box center [388, 147] width 19 height 8
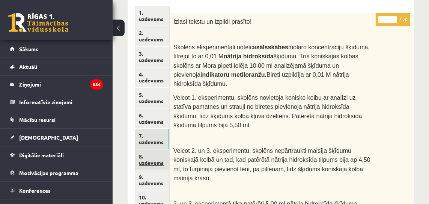
click at [158, 161] on link "8. uzdevums" at bounding box center [152, 159] width 34 height 20
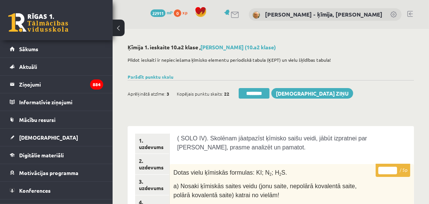
click at [394, 168] on input "*" at bounding box center [388, 170] width 19 height 8
type input "*"
click at [394, 168] on input "*" at bounding box center [388, 170] width 19 height 8
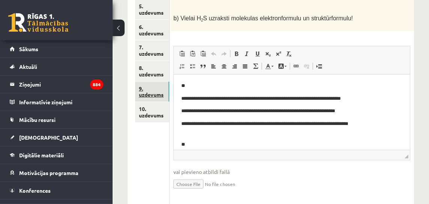
click at [152, 95] on link "9. uzdevums" at bounding box center [152, 91] width 34 height 20
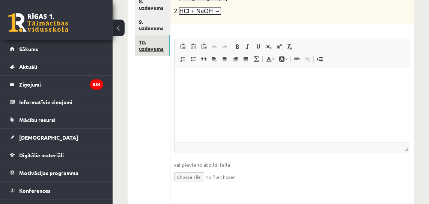
click at [153, 51] on link "10. uzdevums" at bounding box center [152, 45] width 35 height 20
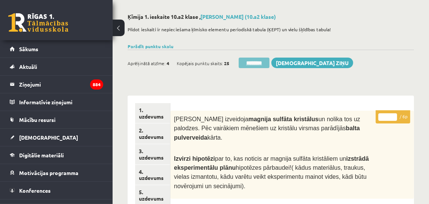
click at [258, 63] on input "********" at bounding box center [254, 62] width 31 height 11
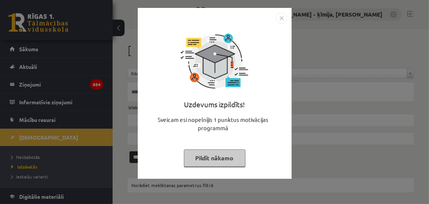
click at [284, 18] on img "Close" at bounding box center [281, 17] width 11 height 11
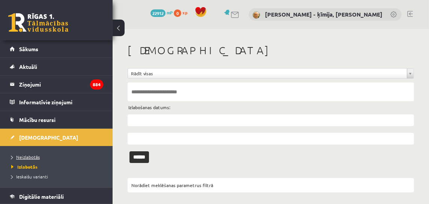
click at [31, 156] on span "Neizlabotās" at bounding box center [25, 157] width 29 height 6
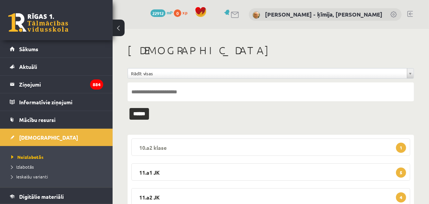
click at [402, 144] on span "1" at bounding box center [401, 147] width 10 height 10
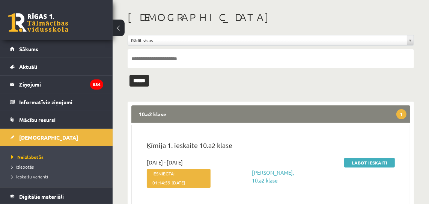
scroll to position [34, 0]
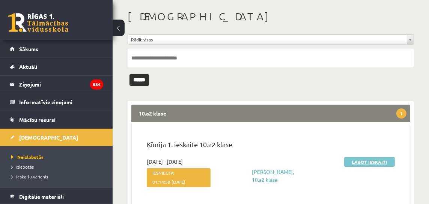
click at [392, 161] on link "Labot ieskaiti" at bounding box center [369, 162] width 51 height 10
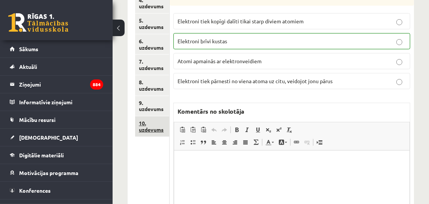
click at [154, 131] on link "10. uzdevums" at bounding box center [152, 126] width 34 height 20
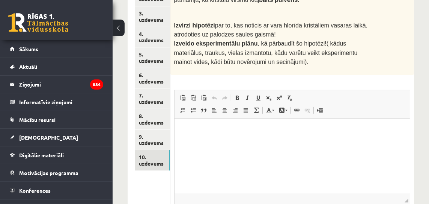
scroll to position [165, 0]
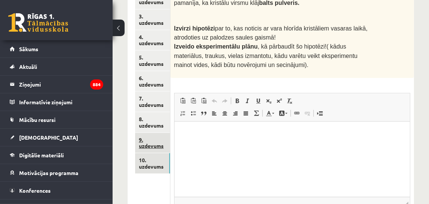
click at [148, 146] on link "9. uzdevums" at bounding box center [152, 143] width 35 height 20
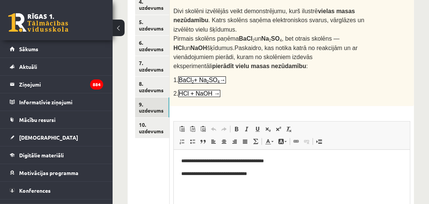
scroll to position [201, 0]
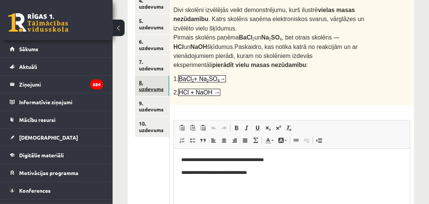
click at [154, 88] on link "8. uzdevums" at bounding box center [152, 85] width 34 height 20
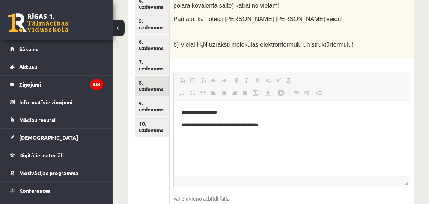
scroll to position [0, 0]
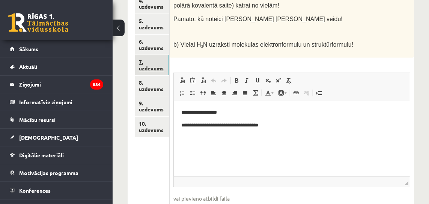
click at [157, 70] on link "7. uzdevums" at bounding box center [152, 65] width 34 height 20
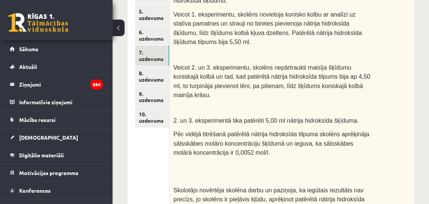
scroll to position [211, 0]
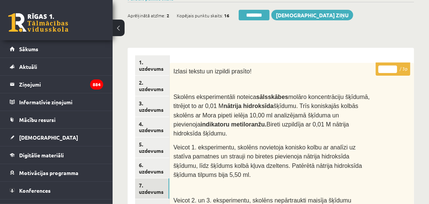
type input "*"
click at [394, 67] on input "*" at bounding box center [388, 69] width 19 height 8
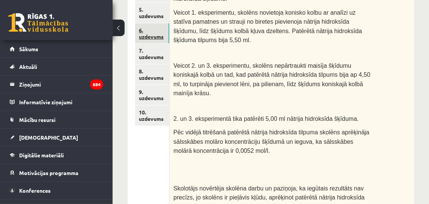
click at [151, 37] on link "6. uzdevums" at bounding box center [152, 33] width 34 height 20
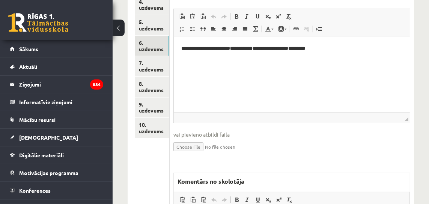
scroll to position [201, 0]
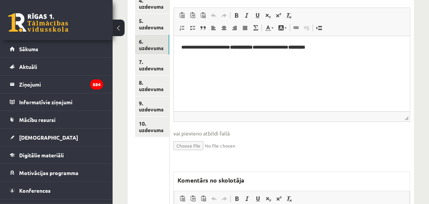
click at [309, 134] on span "vai pievieno atbildi failā" at bounding box center [292, 133] width 237 height 8
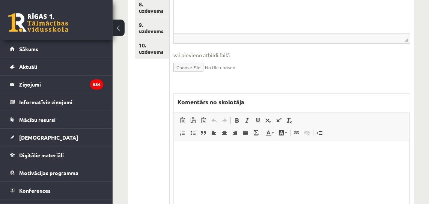
scroll to position [334, 0]
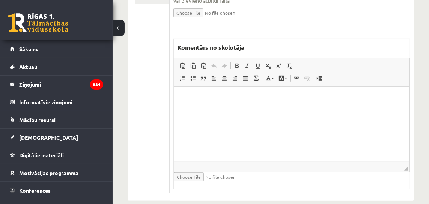
click at [291, 107] on html at bounding box center [291, 97] width 235 height 23
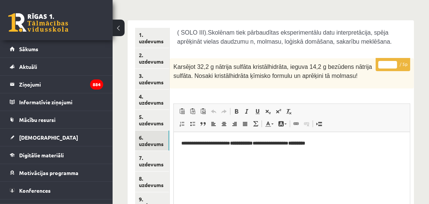
scroll to position [98, 0]
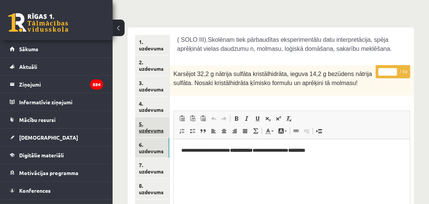
click at [154, 131] on link "5. uzdevums" at bounding box center [152, 127] width 34 height 20
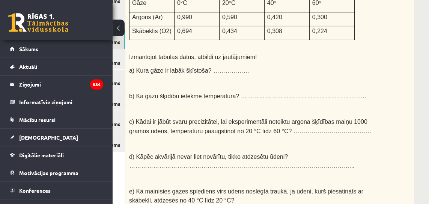
scroll to position [0, 47]
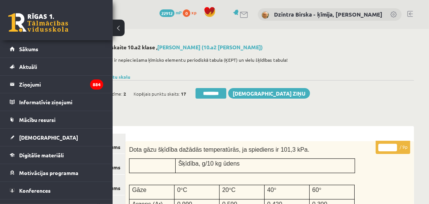
click at [395, 146] on input "*" at bounding box center [388, 147] width 19 height 8
drag, startPoint x: 395, startPoint y: 146, endPoint x: 361, endPoint y: 145, distance: 33.8
type input "*"
click at [394, 146] on input "*" at bounding box center [388, 147] width 19 height 8
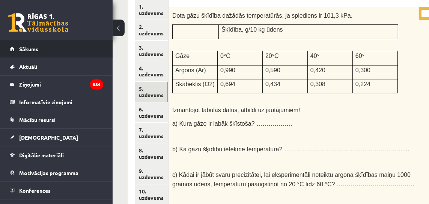
scroll to position [134, 15]
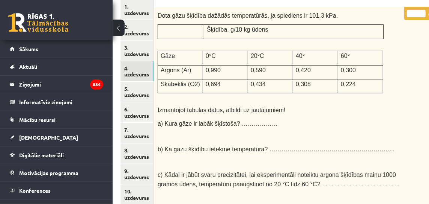
click at [130, 72] on link "4. uzdevums" at bounding box center [137, 71] width 33 height 20
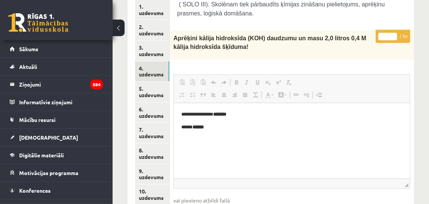
scroll to position [0, 0]
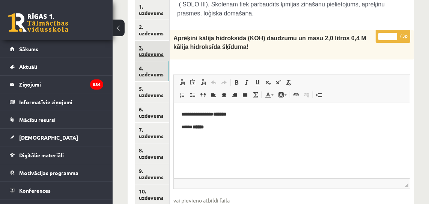
click at [149, 53] on link "3. uzdevums" at bounding box center [152, 51] width 34 height 20
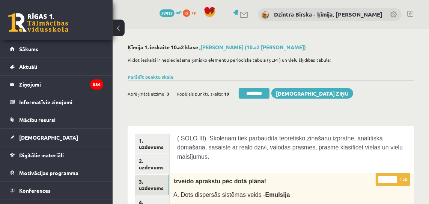
click at [395, 177] on input "*" at bounding box center [388, 179] width 19 height 8
drag, startPoint x: 395, startPoint y: 177, endPoint x: 365, endPoint y: 174, distance: 29.8
type input "*"
click at [393, 176] on input "*" at bounding box center [388, 179] width 19 height 8
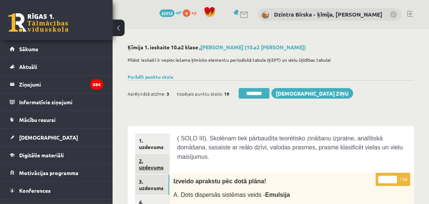
click at [160, 169] on link "2. uzdevums" at bounding box center [152, 164] width 34 height 20
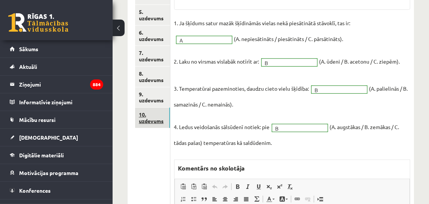
scroll to position [211, 0]
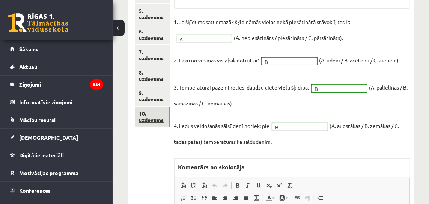
click at [153, 123] on link "10. uzdevums" at bounding box center [152, 116] width 35 height 20
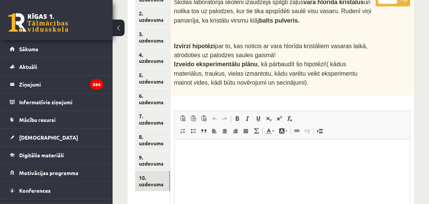
scroll to position [171, 0]
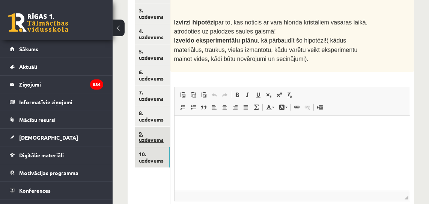
click at [154, 140] on link "9. uzdevums" at bounding box center [152, 137] width 35 height 20
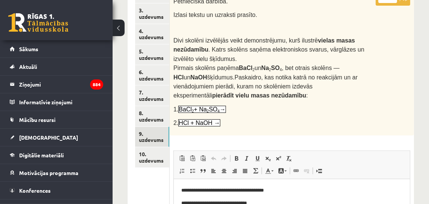
scroll to position [99, 0]
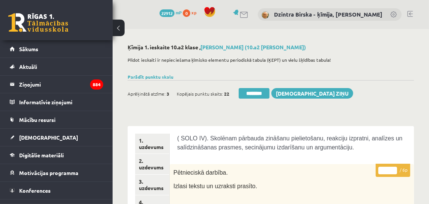
click at [395, 167] on input "*" at bounding box center [388, 170] width 19 height 8
drag, startPoint x: 395, startPoint y: 167, endPoint x: 335, endPoint y: 177, distance: 60.4
type input "*"
click at [394, 167] on input "*" at bounding box center [388, 170] width 19 height 8
click at [148, 167] on link "2. uzdevums" at bounding box center [152, 164] width 34 height 20
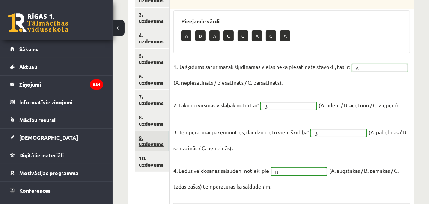
click at [151, 143] on link "9. uzdevums" at bounding box center [152, 141] width 34 height 20
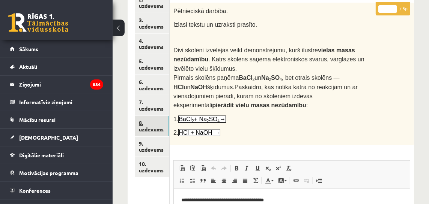
click at [151, 128] on link "8. uzdevums" at bounding box center [152, 126] width 34 height 20
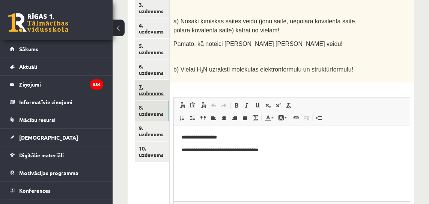
click at [155, 92] on link "7. uzdevums" at bounding box center [152, 90] width 34 height 20
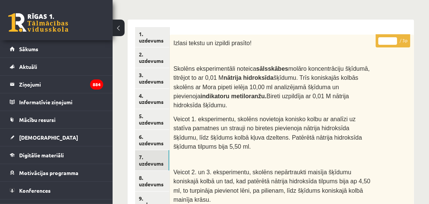
scroll to position [108, 0]
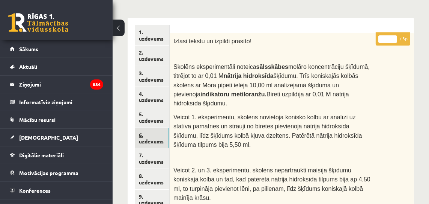
click at [150, 140] on link "6. uzdevums" at bounding box center [152, 138] width 34 height 20
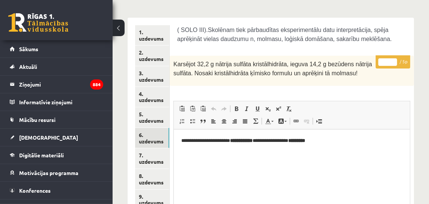
scroll to position [0, 0]
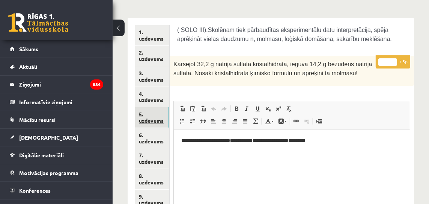
click at [152, 119] on link "5. uzdevums" at bounding box center [152, 117] width 34 height 20
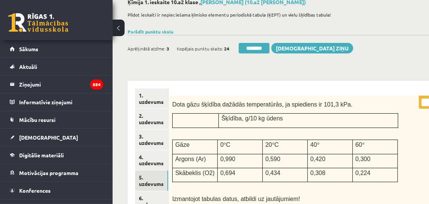
scroll to position [29, 0]
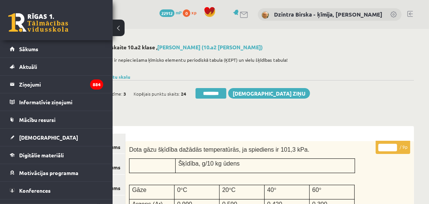
drag, startPoint x: 395, startPoint y: 145, endPoint x: 302, endPoint y: 142, distance: 92.4
type input "*"
click at [395, 145] on input "*" at bounding box center [388, 147] width 19 height 8
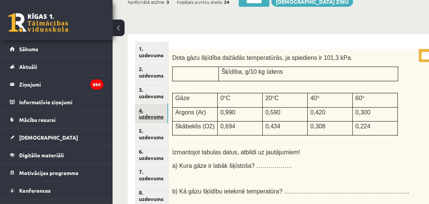
click at [153, 115] on link "4. uzdevums" at bounding box center [151, 113] width 33 height 20
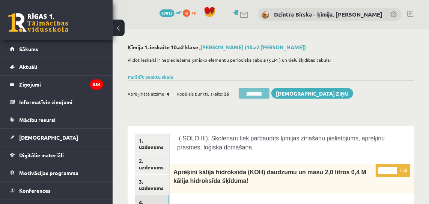
click at [262, 94] on input "********" at bounding box center [254, 93] width 31 height 11
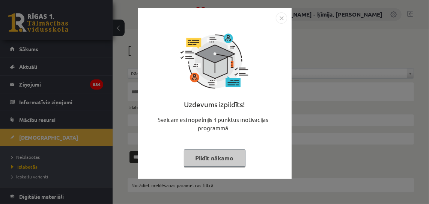
click at [281, 18] on img "Close" at bounding box center [281, 17] width 11 height 11
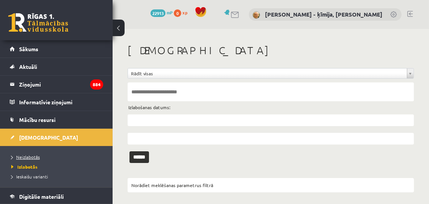
click at [29, 158] on span "Neizlabotās" at bounding box center [25, 157] width 29 height 6
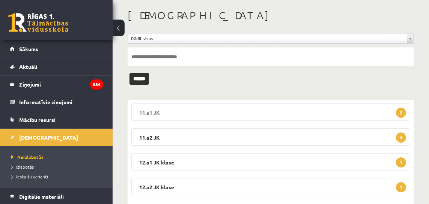
click at [398, 111] on span "5" at bounding box center [401, 112] width 10 height 10
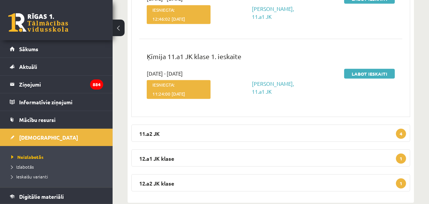
scroll to position [434, 0]
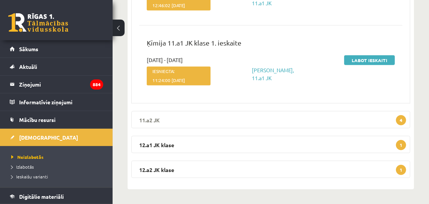
click at [403, 119] on span "4" at bounding box center [401, 120] width 10 height 10
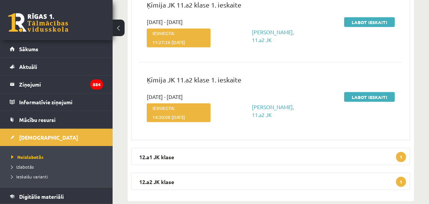
scroll to position [741, 0]
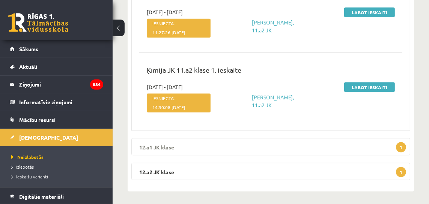
click at [402, 145] on span "1" at bounding box center [401, 147] width 10 height 10
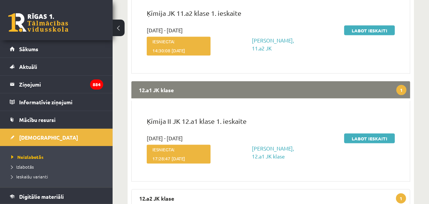
scroll to position [826, 0]
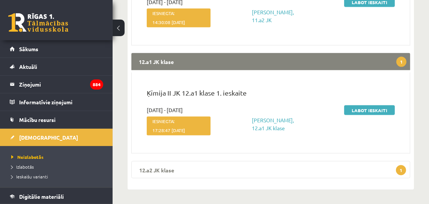
click at [403, 172] on span "1" at bounding box center [401, 170] width 10 height 10
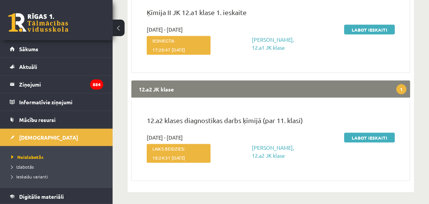
scroll to position [907, 0]
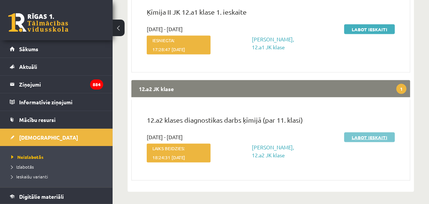
click at [379, 137] on link "Labot ieskaiti" at bounding box center [369, 137] width 51 height 10
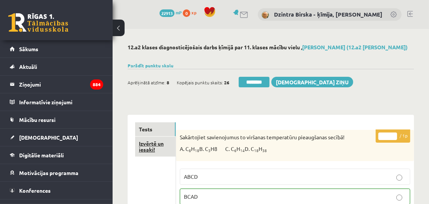
click at [152, 143] on link "Izvērtē un iesaki!" at bounding box center [155, 146] width 41 height 20
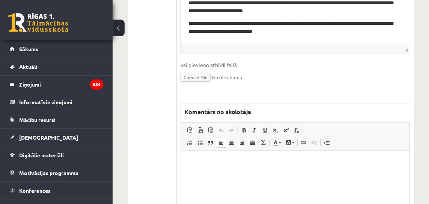
click at [251, 165] on p "Rich Text Editor, wiswyg-editor-47433802118420-1758473121-482" at bounding box center [295, 162] width 213 height 8
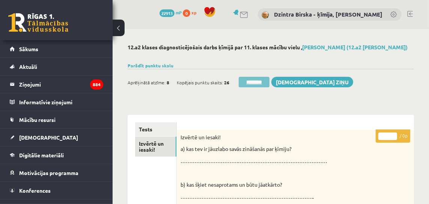
click at [252, 81] on input "********" at bounding box center [254, 82] width 31 height 11
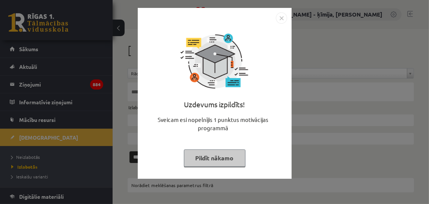
click at [281, 17] on img "Close" at bounding box center [281, 17] width 11 height 11
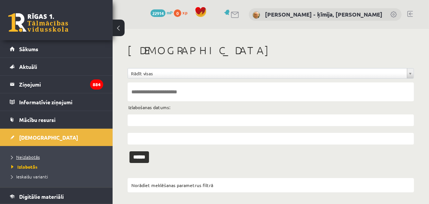
click at [35, 155] on span "Neizlabotās" at bounding box center [25, 157] width 29 height 6
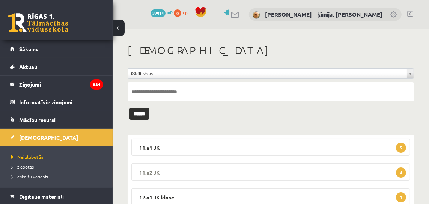
scroll to position [28, 0]
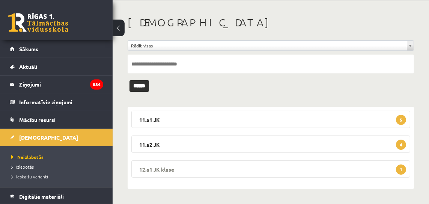
click at [401, 170] on span "1" at bounding box center [401, 169] width 10 height 10
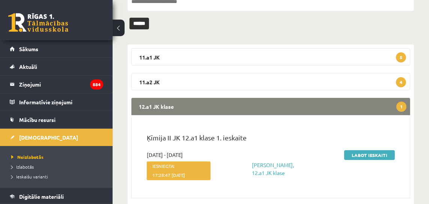
scroll to position [84, 0]
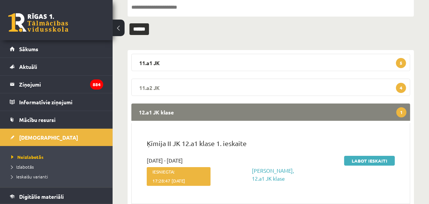
click at [402, 83] on span "4" at bounding box center [401, 88] width 10 height 10
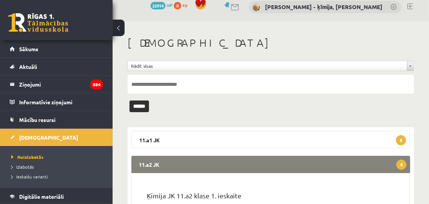
scroll to position [12, 0]
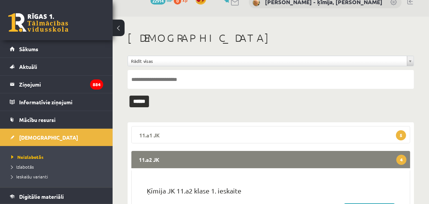
click at [398, 131] on span "5" at bounding box center [401, 135] width 10 height 10
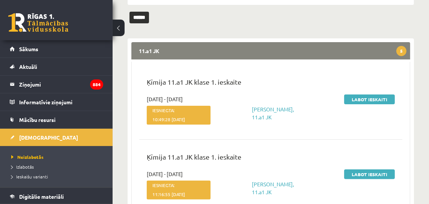
scroll to position [0, 0]
